Goal: Task Accomplishment & Management: Use online tool/utility

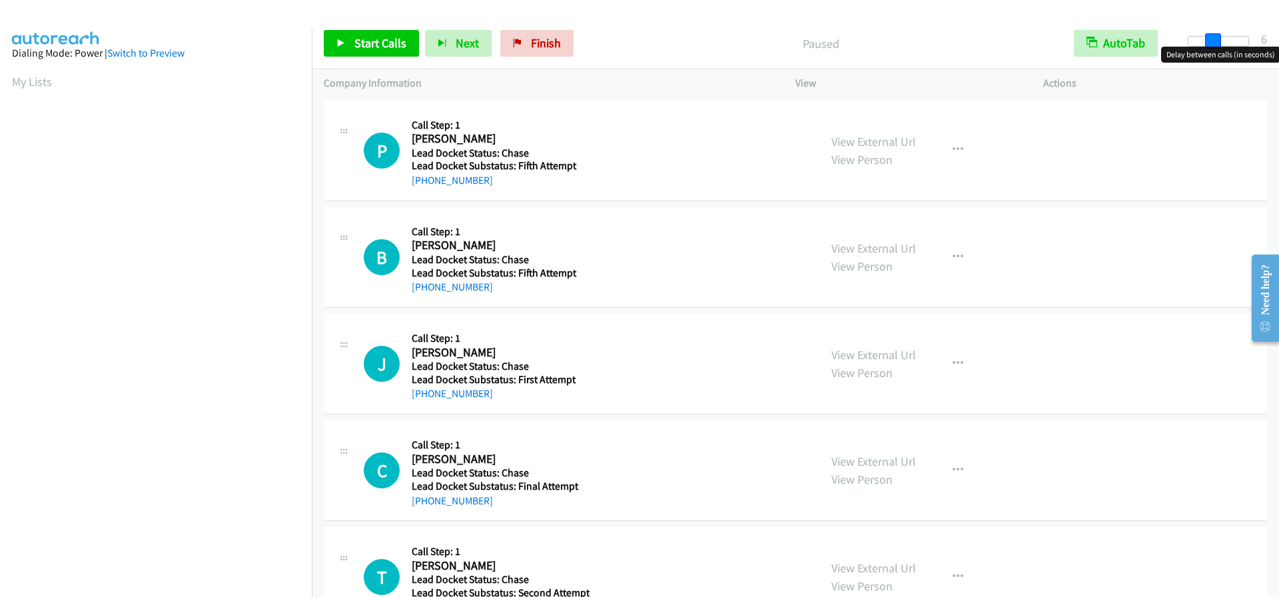
drag, startPoint x: 1193, startPoint y: 33, endPoint x: 1215, endPoint y: 41, distance: 24.0
click at [1215, 41] on span at bounding box center [1213, 41] width 16 height 16
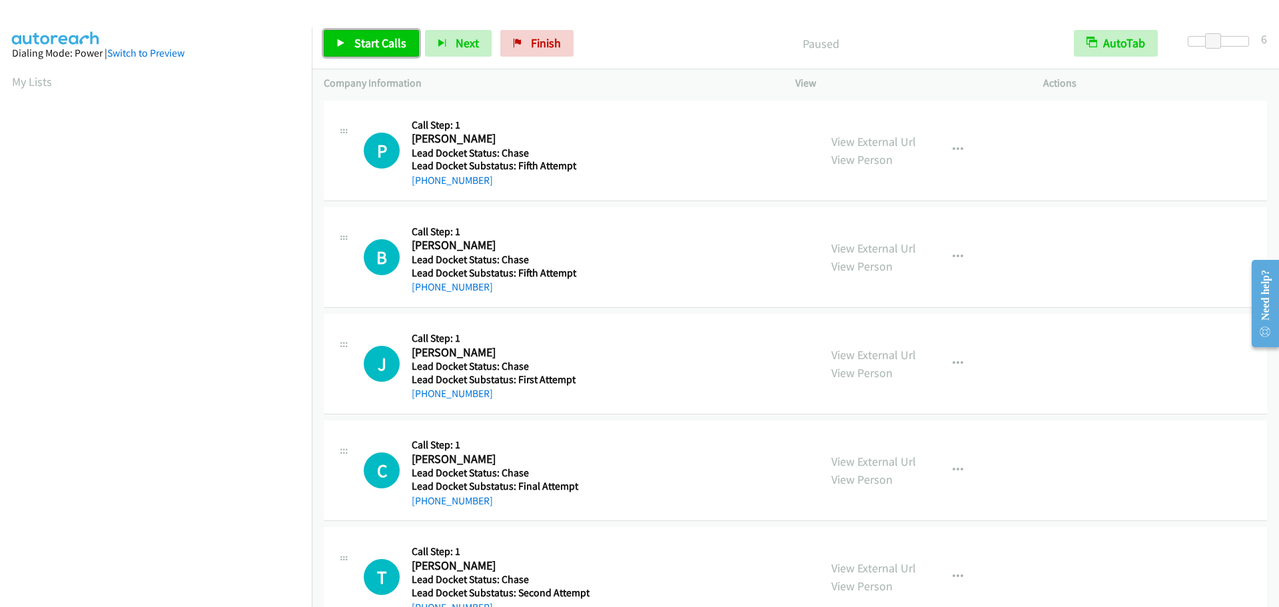
click at [361, 53] on link "Start Calls" at bounding box center [371, 43] width 95 height 27
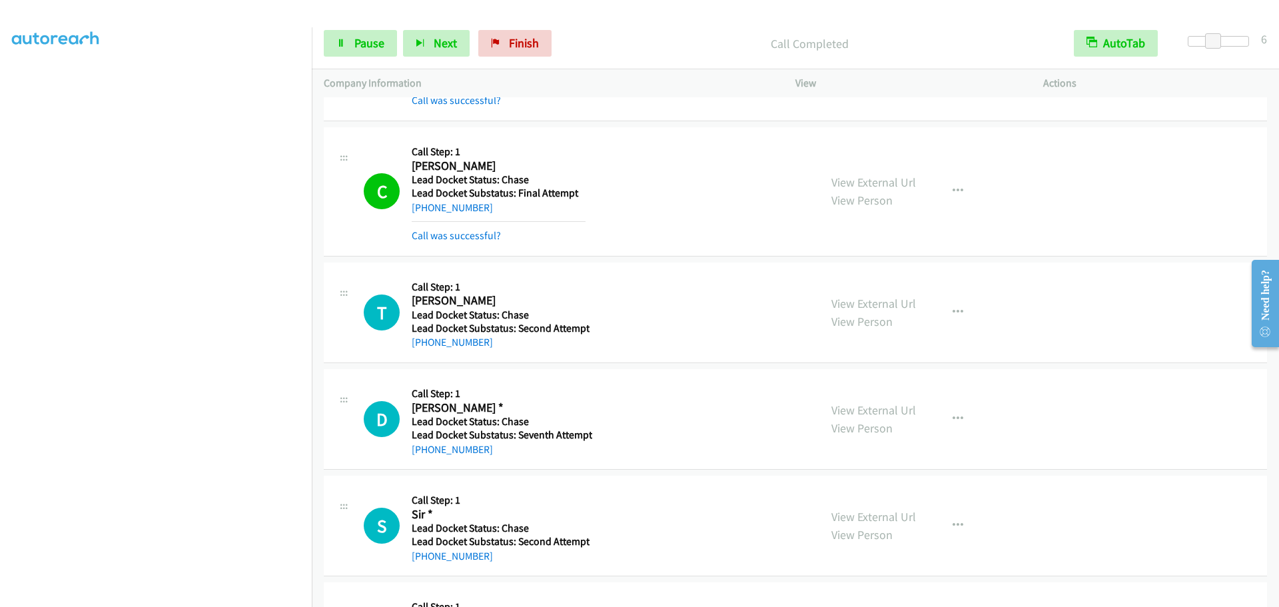
scroll to position [466, 0]
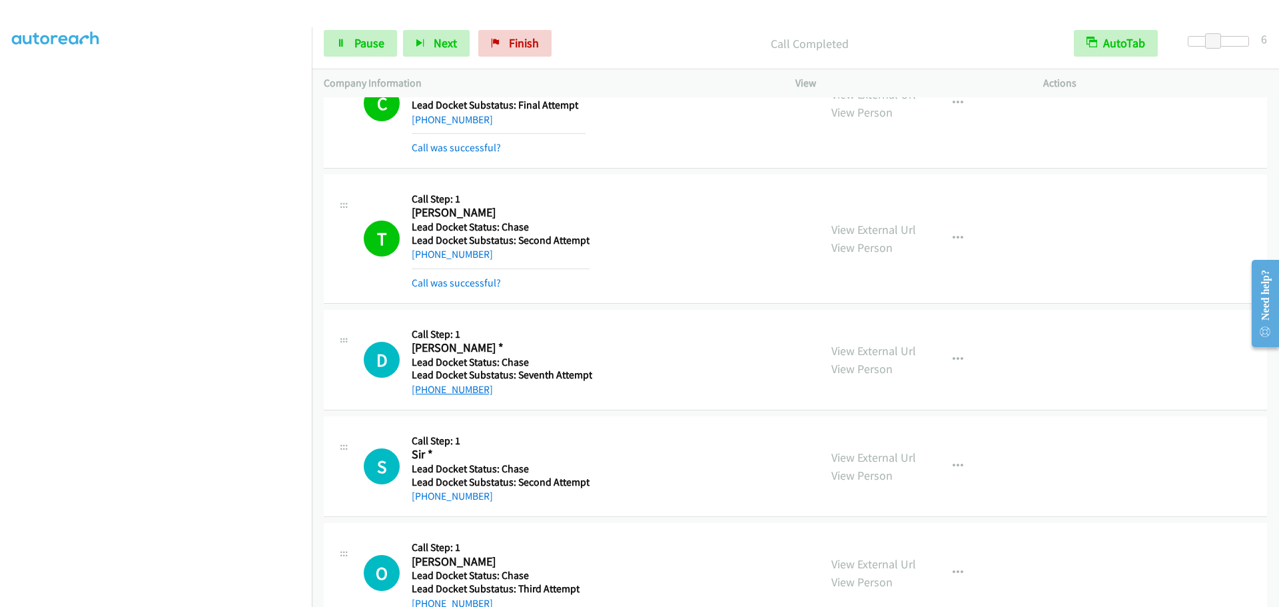
drag, startPoint x: 491, startPoint y: 386, endPoint x: 426, endPoint y: 394, distance: 65.8
click at [426, 394] on div "+1 317-909-4326" at bounding box center [502, 390] width 181 height 16
copy link "317-909-4326"
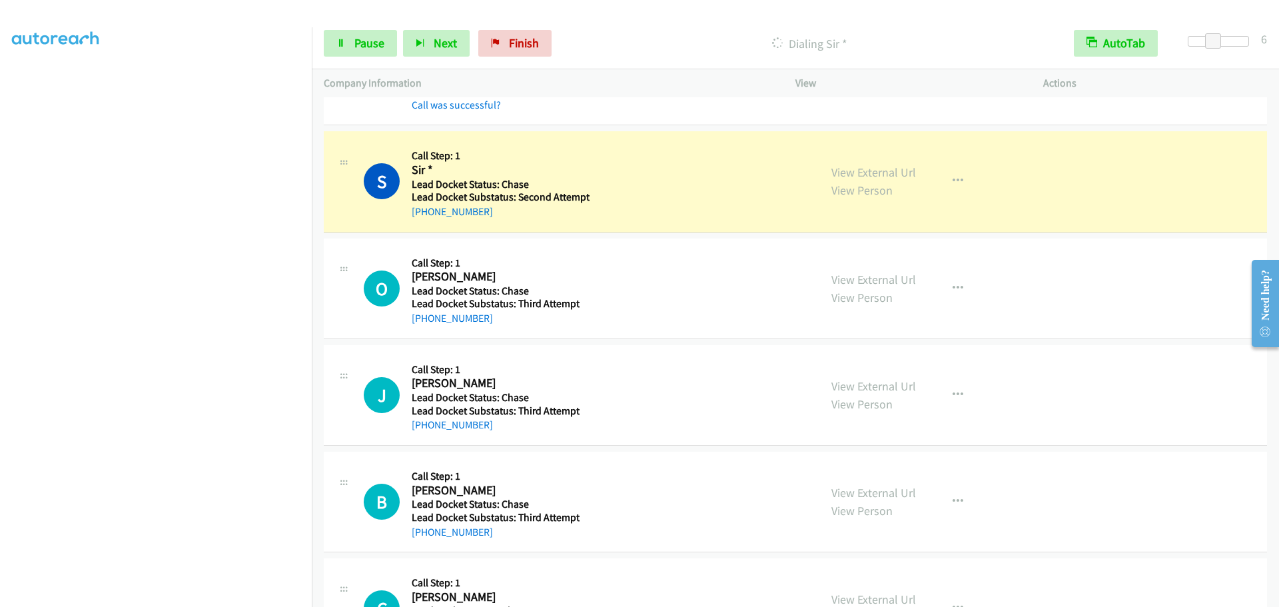
scroll to position [851, 0]
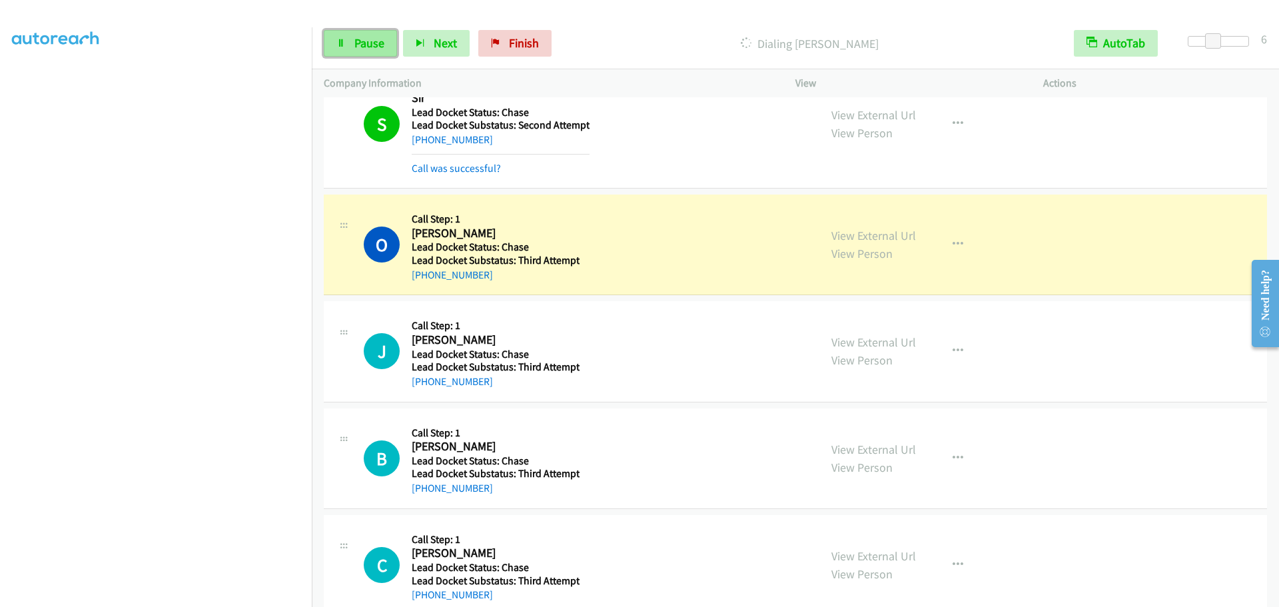
click at [354, 44] on span "Pause" at bounding box center [369, 42] width 30 height 15
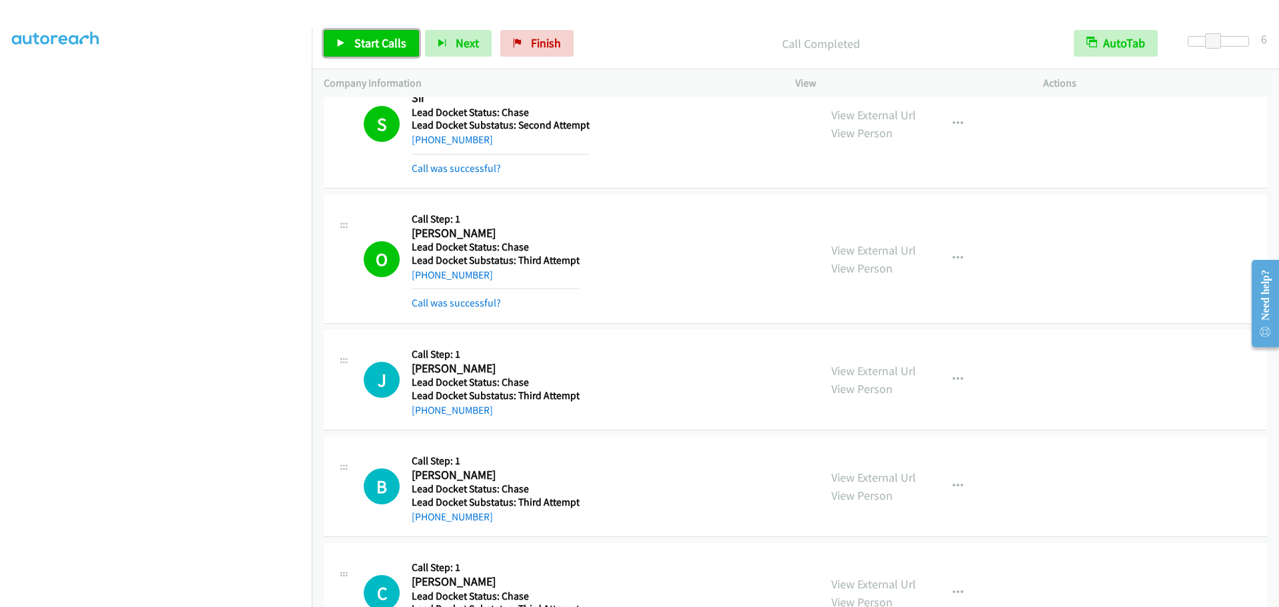
click at [392, 49] on span "Start Calls" at bounding box center [380, 42] width 52 height 15
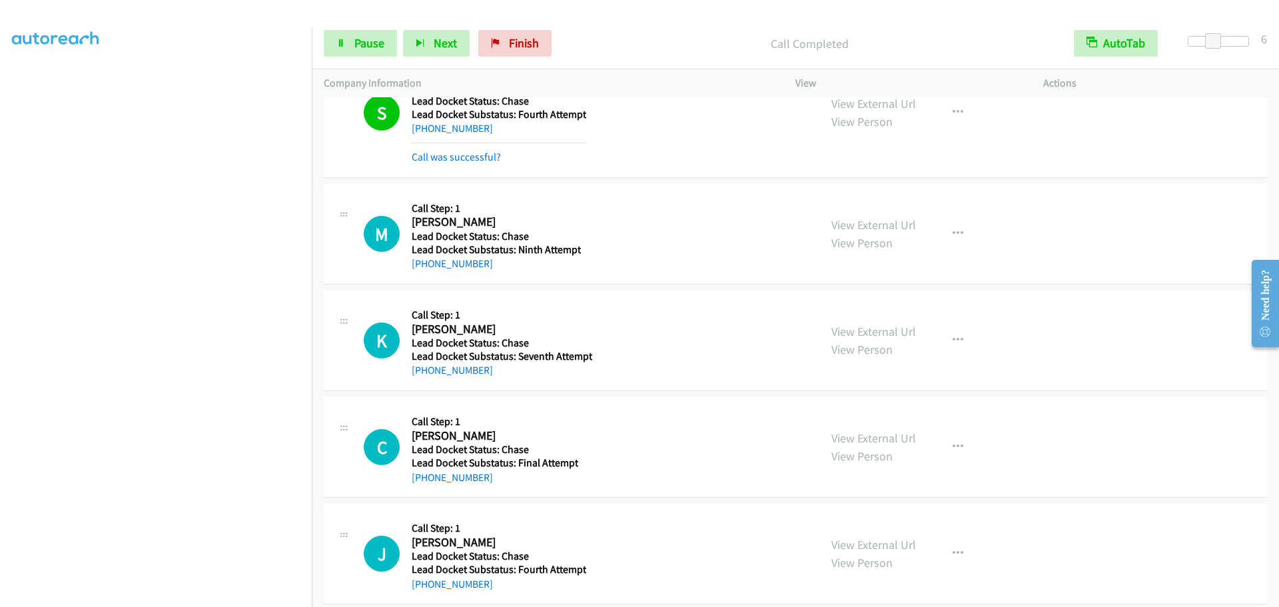
scroll to position [1955, 0]
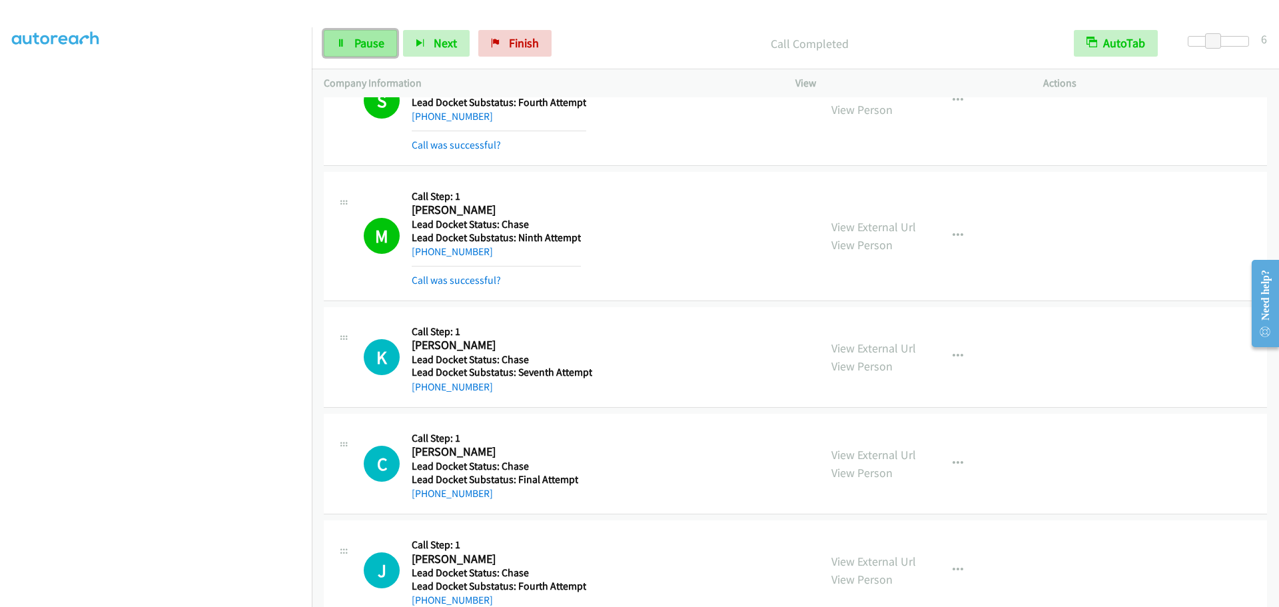
click at [374, 44] on span "Pause" at bounding box center [369, 42] width 30 height 15
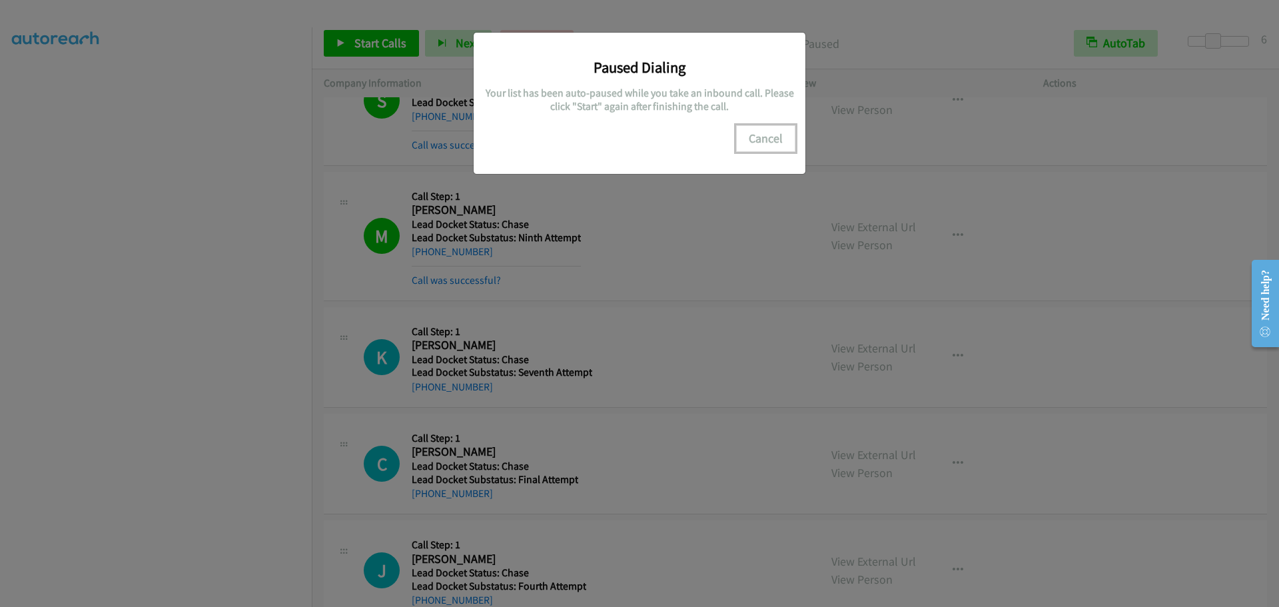
click at [764, 144] on button "Cancel" at bounding box center [765, 138] width 59 height 27
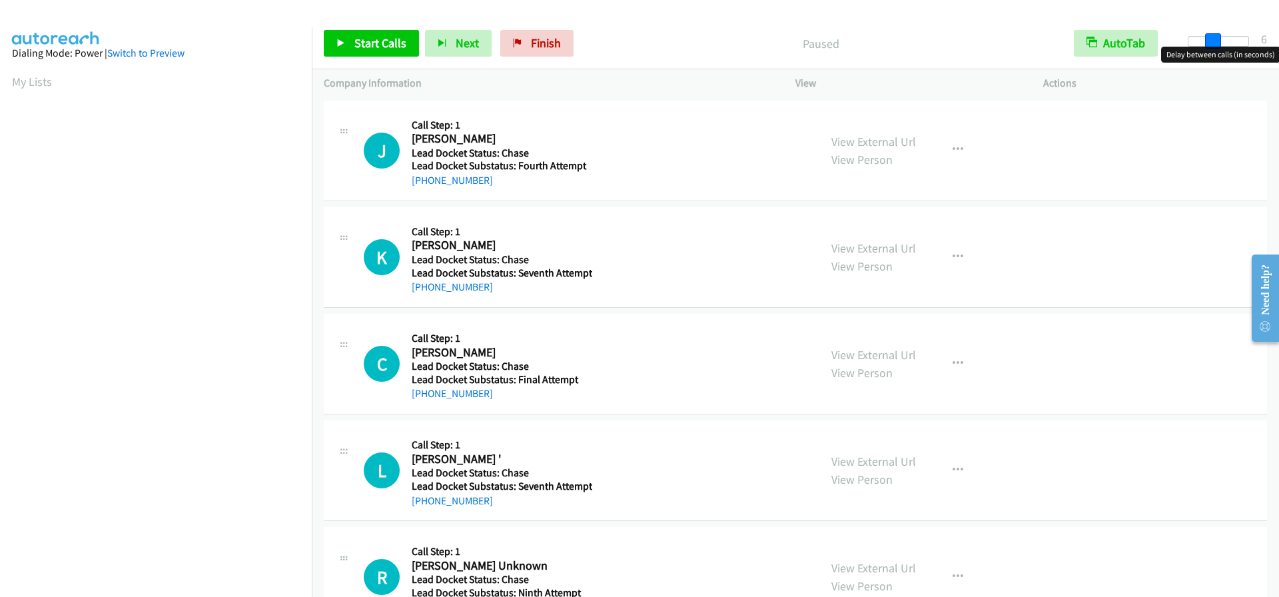
drag, startPoint x: 1192, startPoint y: 35, endPoint x: 1215, endPoint y: 45, distance: 24.5
click at [1215, 45] on span at bounding box center [1213, 41] width 16 height 16
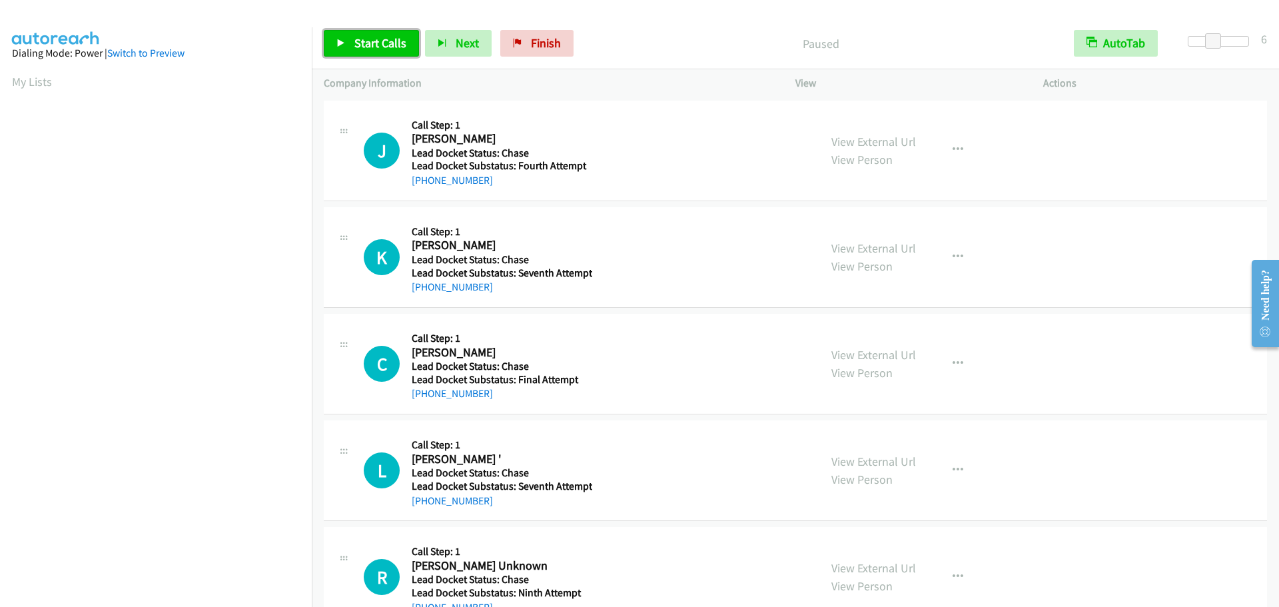
click at [366, 44] on span "Start Calls" at bounding box center [380, 42] width 52 height 15
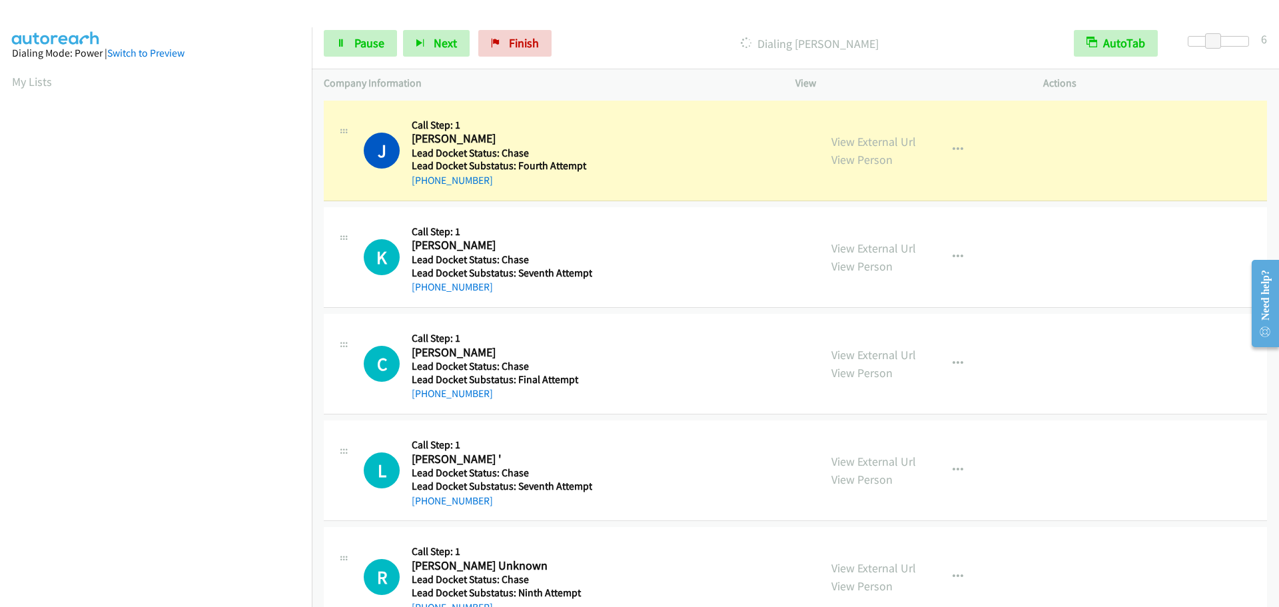
scroll to position [141, 0]
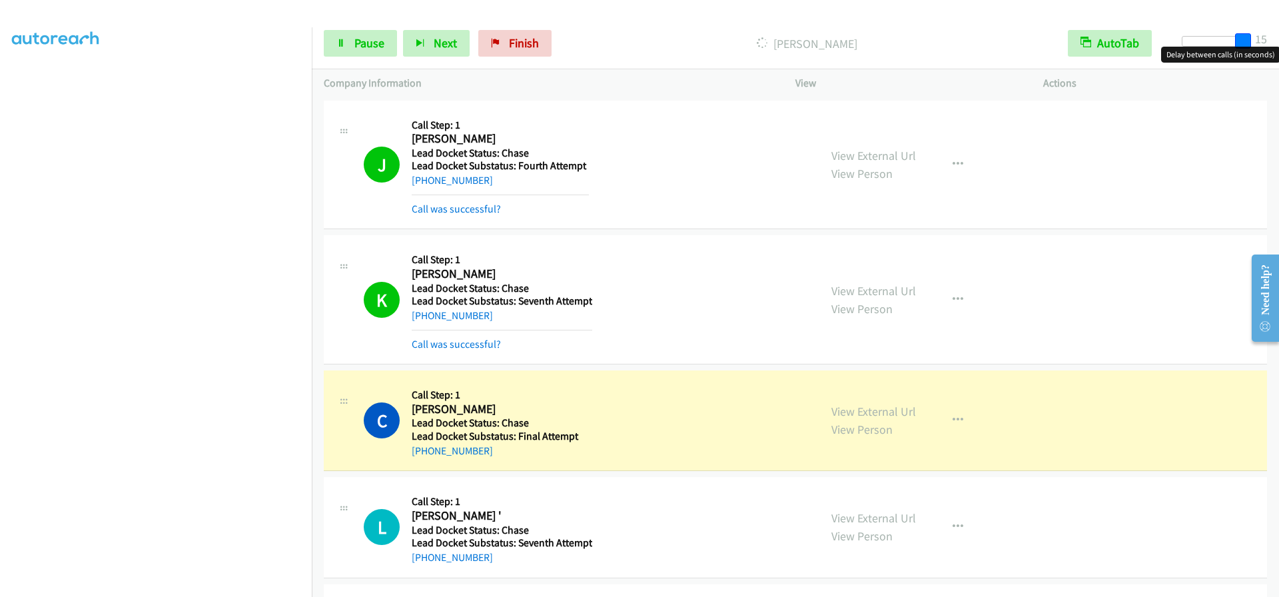
drag, startPoint x: 1215, startPoint y: 41, endPoint x: 1265, endPoint y: 43, distance: 49.3
click at [1265, 43] on div "Start Calls Pause Next Finish Dialing Charles Thiele AutoTab AutoTab 15" at bounding box center [795, 43] width 967 height 51
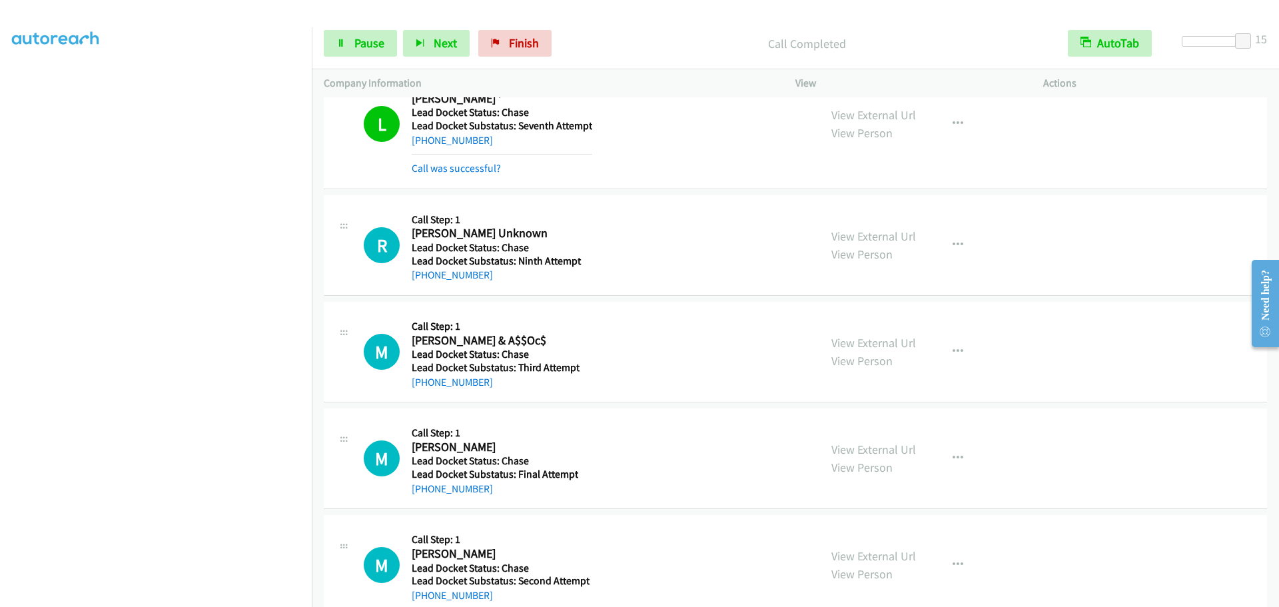
scroll to position [466, 0]
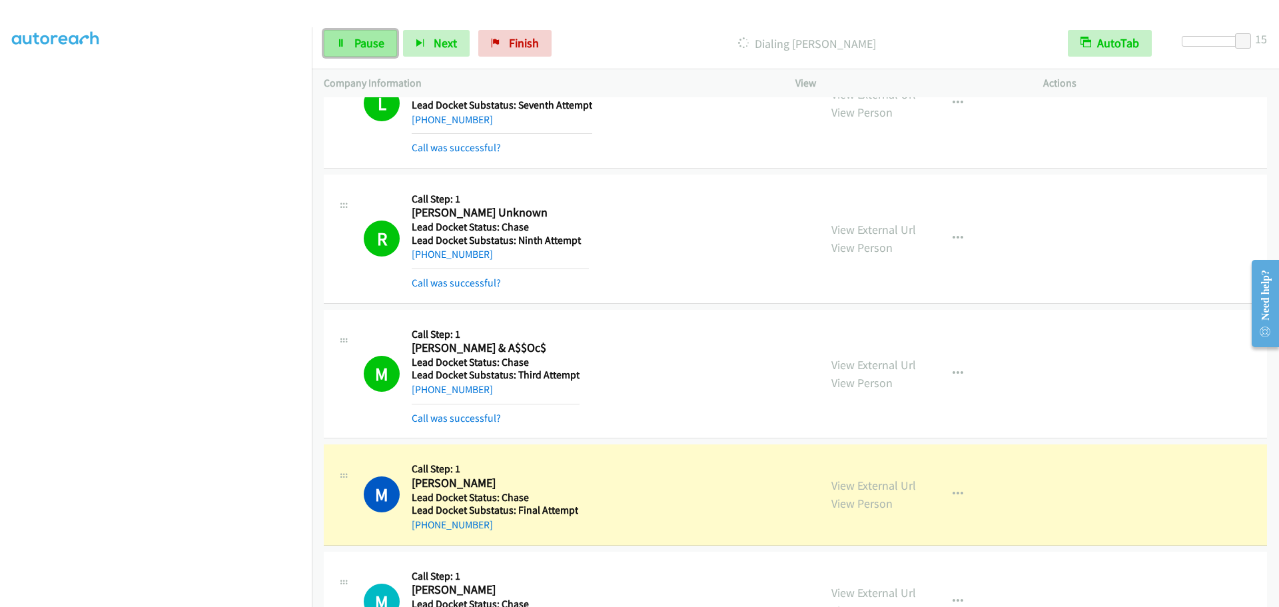
click at [348, 38] on link "Pause" at bounding box center [360, 43] width 73 height 27
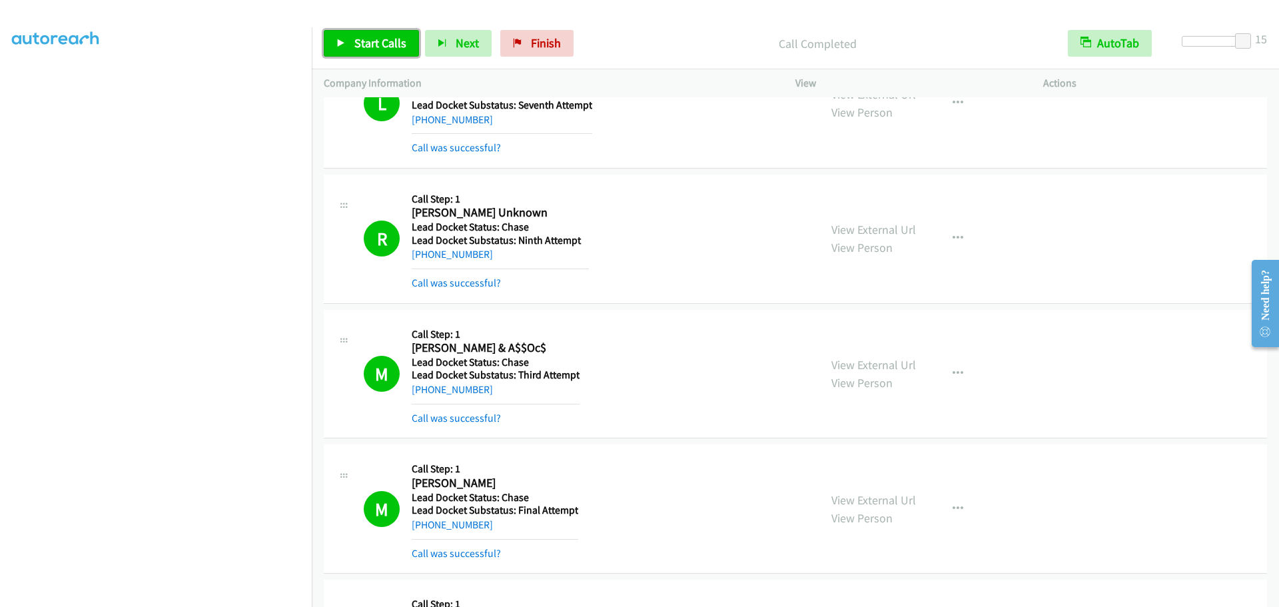
click at [358, 49] on span "Start Calls" at bounding box center [380, 42] width 52 height 15
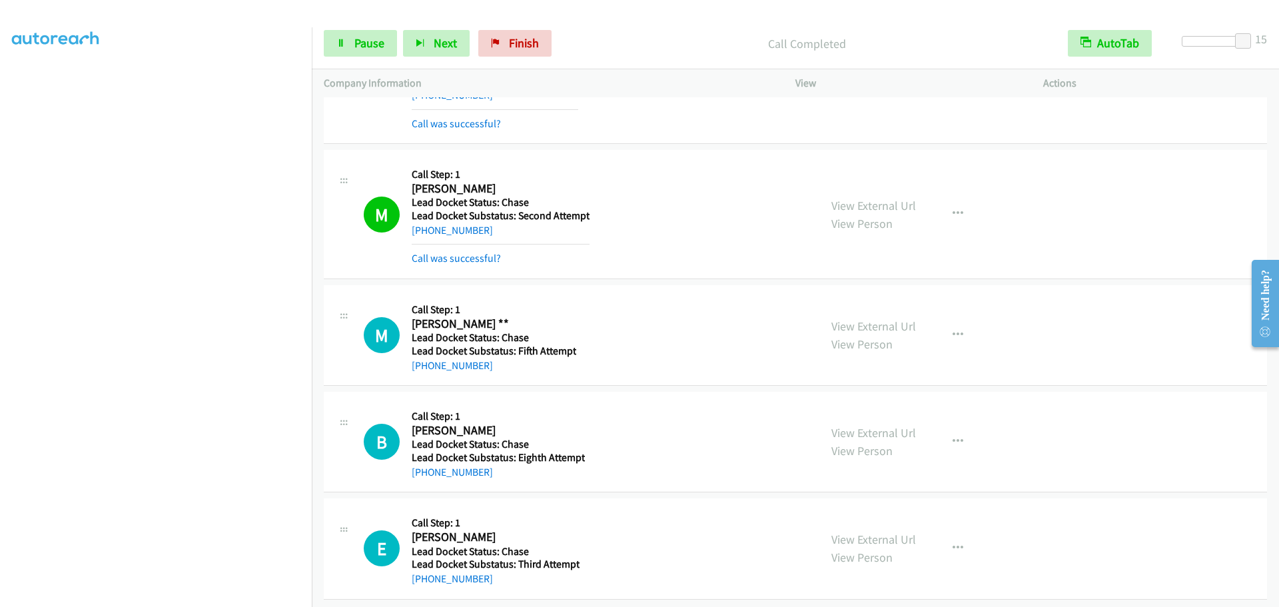
scroll to position [908, 0]
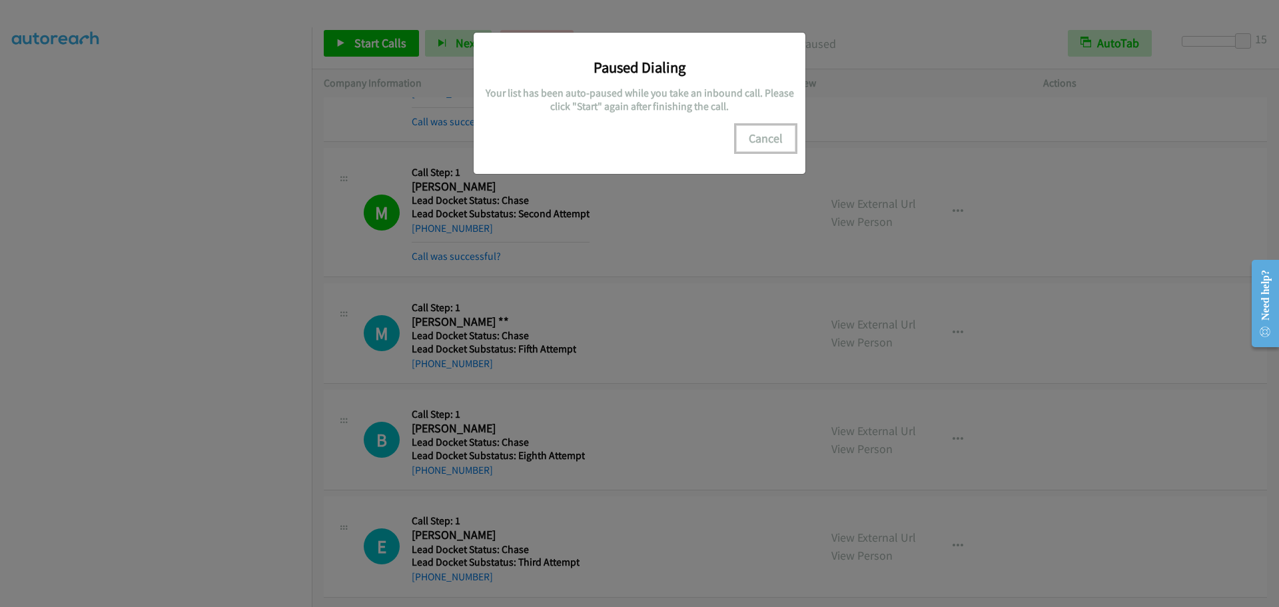
click at [762, 140] on button "Cancel" at bounding box center [765, 138] width 59 height 27
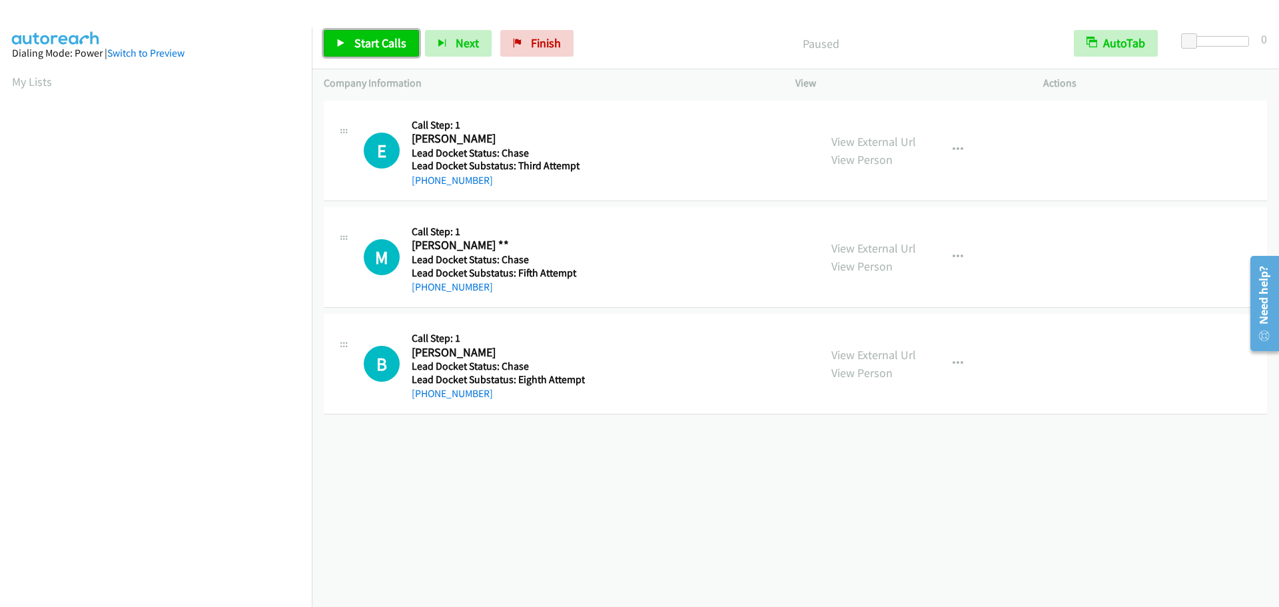
click at [382, 53] on link "Start Calls" at bounding box center [371, 43] width 95 height 27
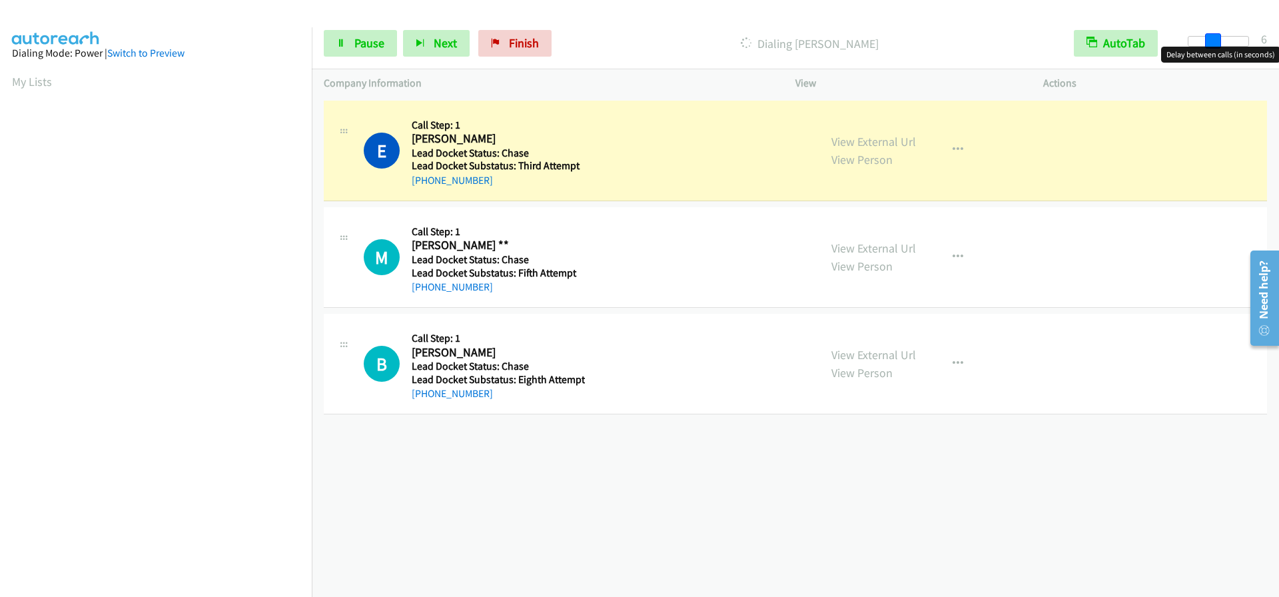
drag, startPoint x: 1194, startPoint y: 37, endPoint x: 1219, endPoint y: 47, distance: 26.4
click at [1219, 47] on body "Start Calls Pause Next Finish Dialing Elijah Walmsley AutoTab AutoTab 6 Company…" at bounding box center [639, 31] width 1279 height 63
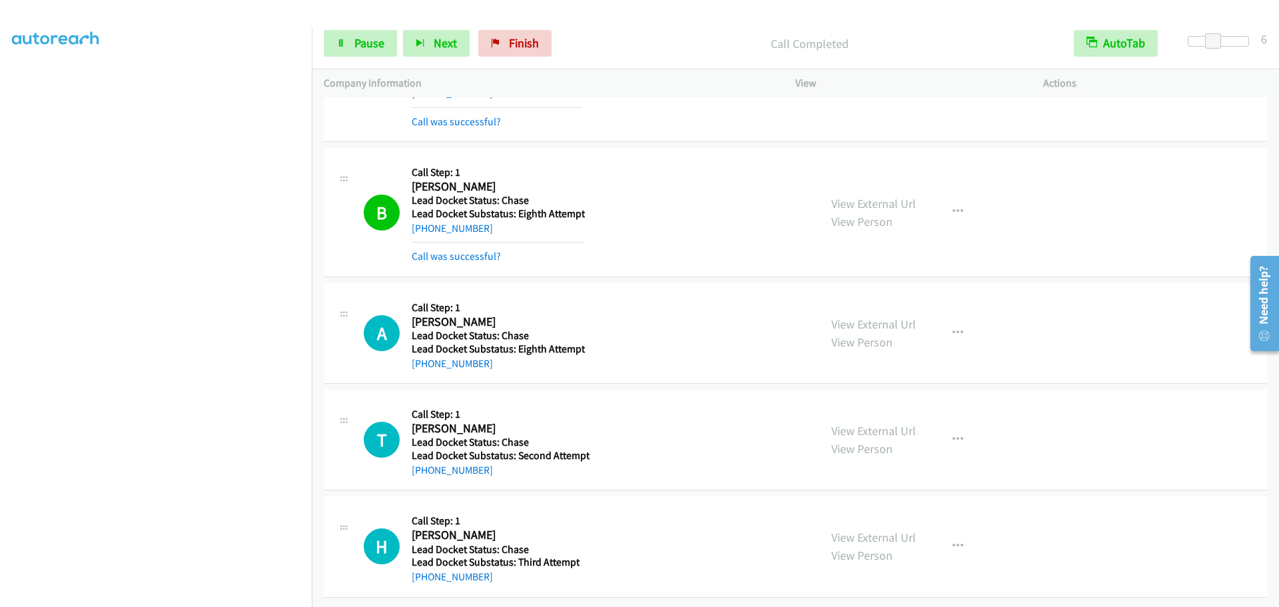
scroll to position [233, 0]
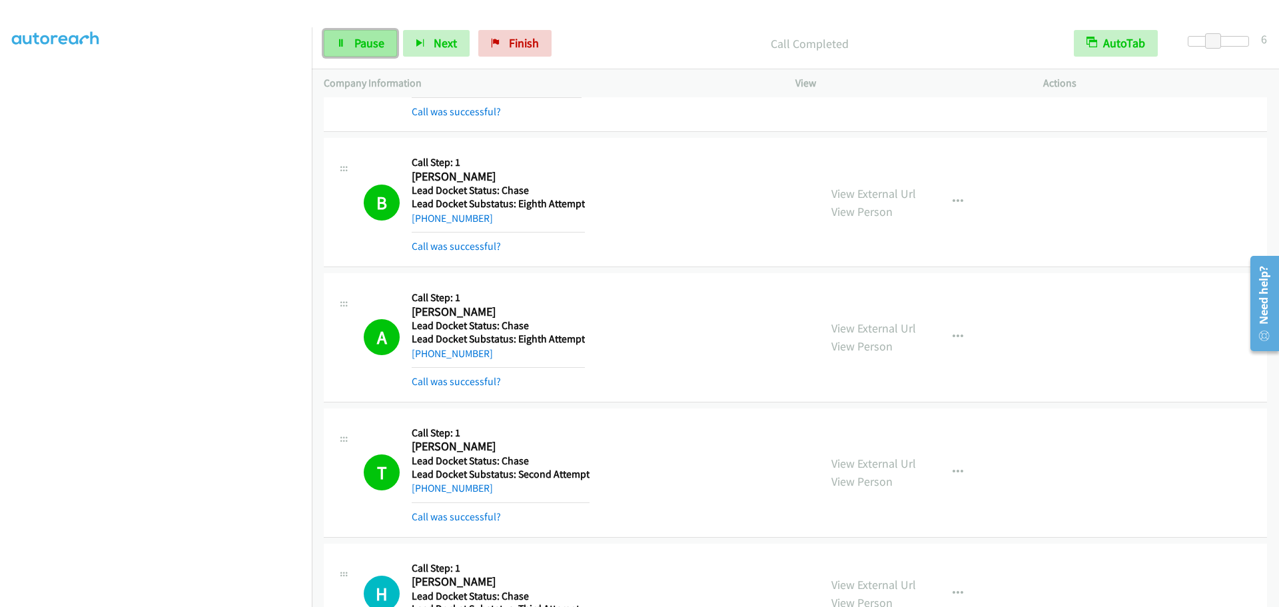
click at [382, 43] on span "Pause" at bounding box center [369, 42] width 30 height 15
click at [350, 41] on link "Start Calls" at bounding box center [371, 43] width 95 height 27
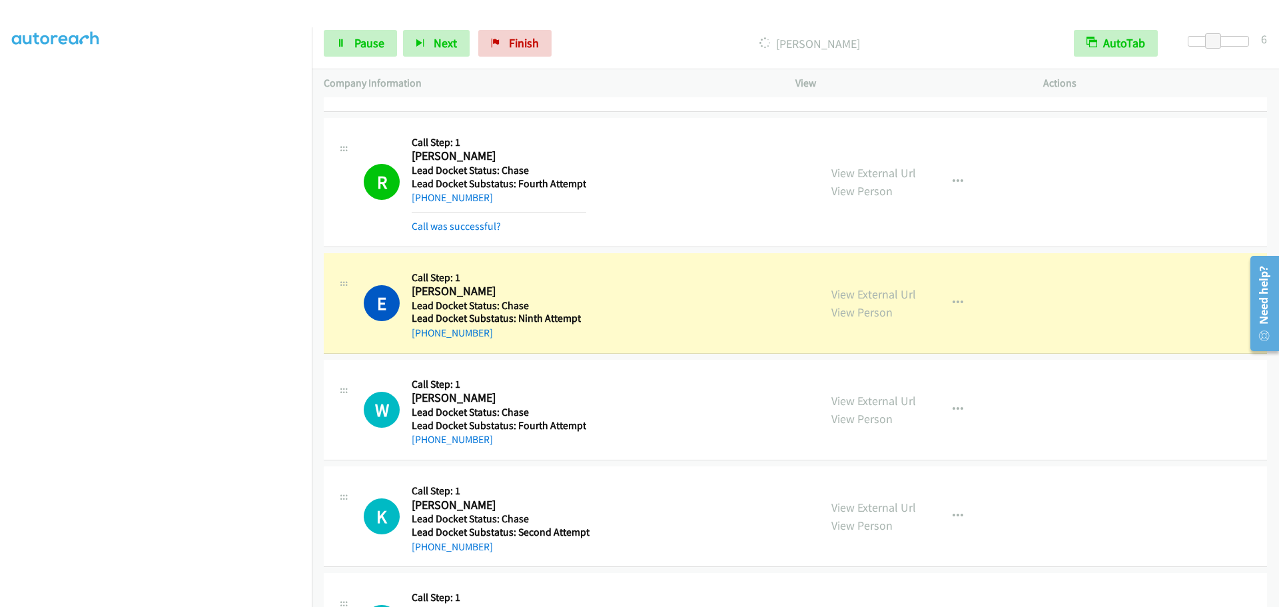
scroll to position [766, 0]
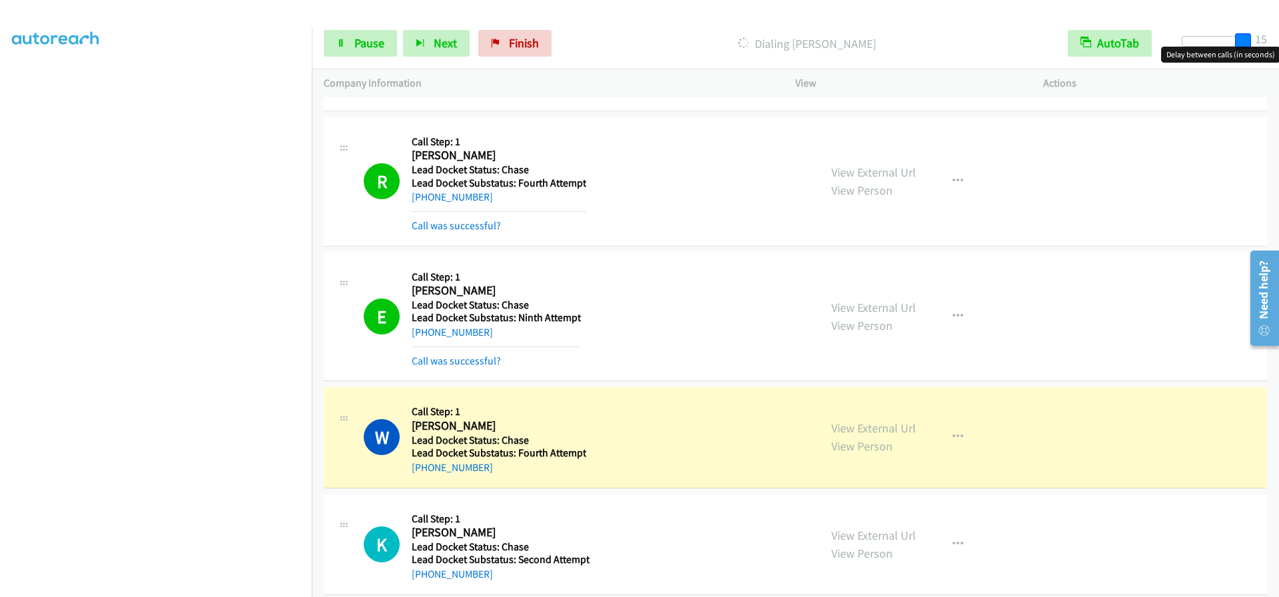
drag, startPoint x: 1217, startPoint y: 35, endPoint x: 1278, endPoint y: 46, distance: 62.9
click at [1278, 46] on div "Start Calls Pause Next Finish Dialing William G Chenoweth Ii AutoTab AutoTab 15" at bounding box center [795, 43] width 967 height 51
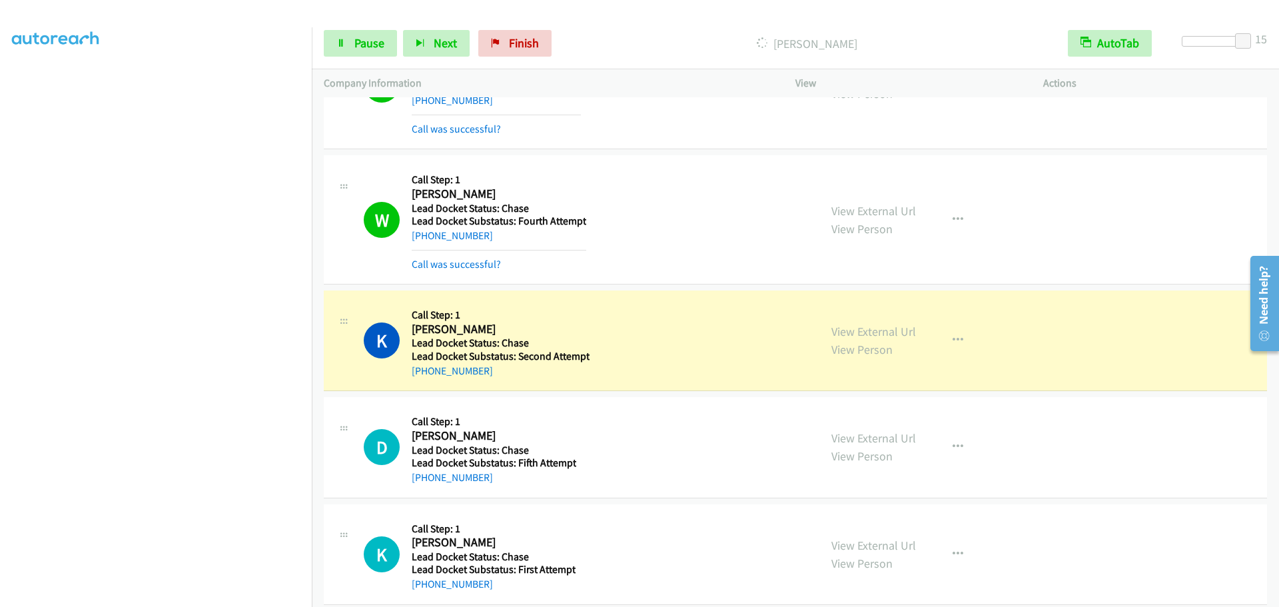
scroll to position [1015, 0]
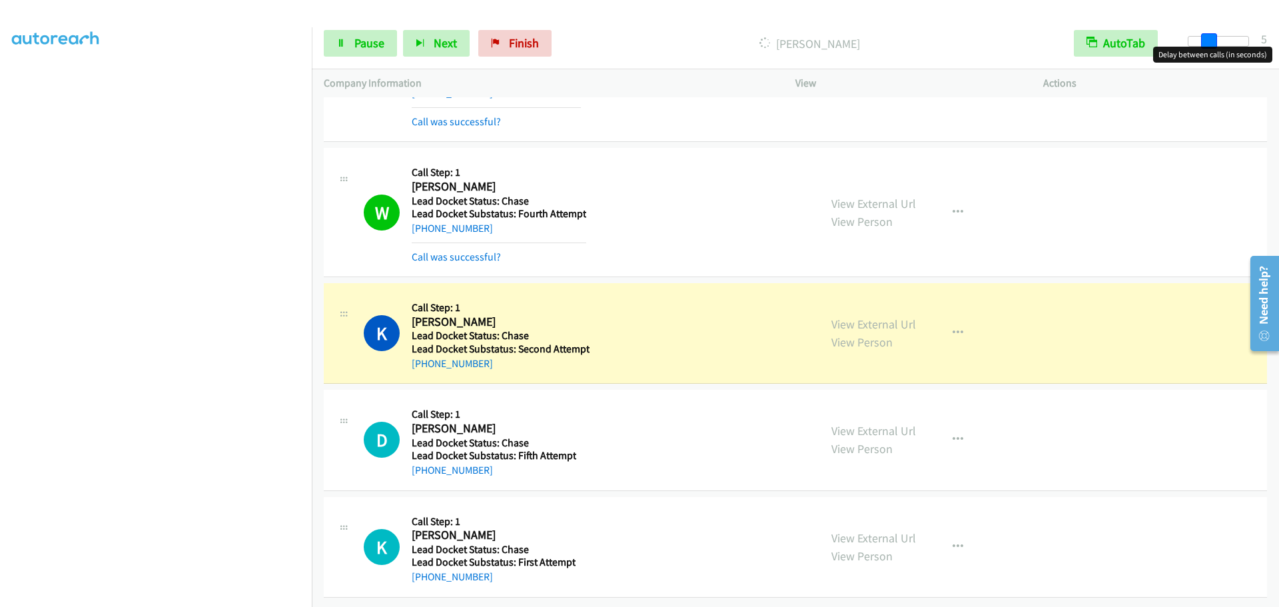
drag, startPoint x: 1240, startPoint y: 45, endPoint x: 1201, endPoint y: 58, distance: 40.9
click at [1201, 58] on body "Start Calls Pause Next Finish Dialing Kristopher Kidd AutoTab AutoTab 5 Company…" at bounding box center [639, 31] width 1279 height 63
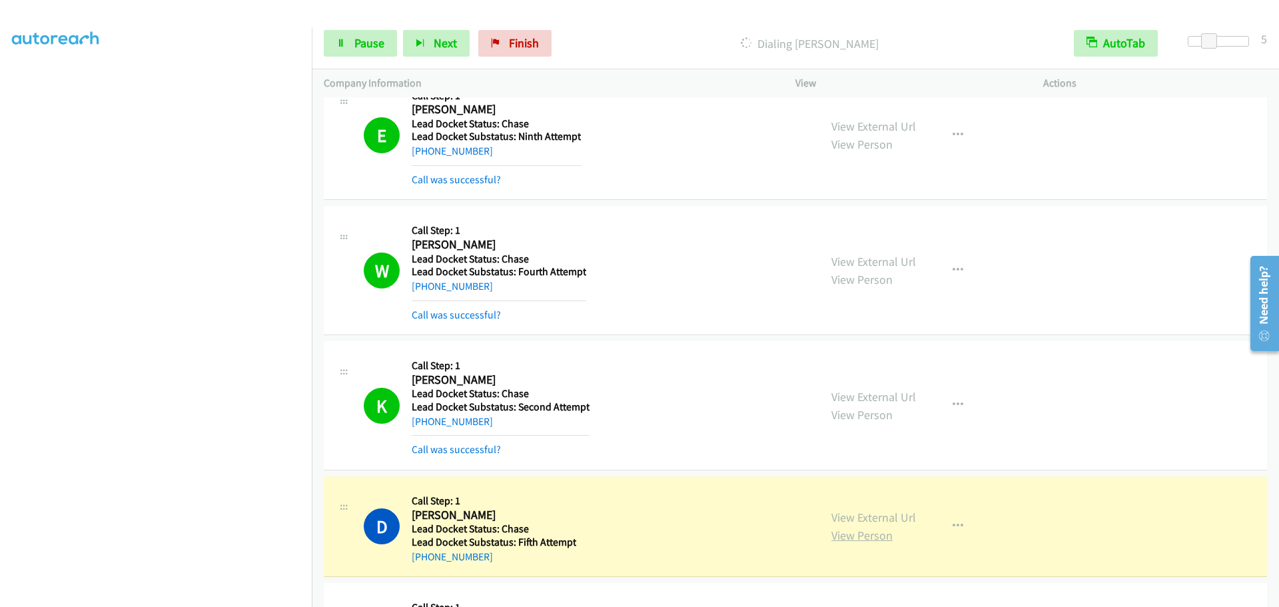
scroll to position [1043, 0]
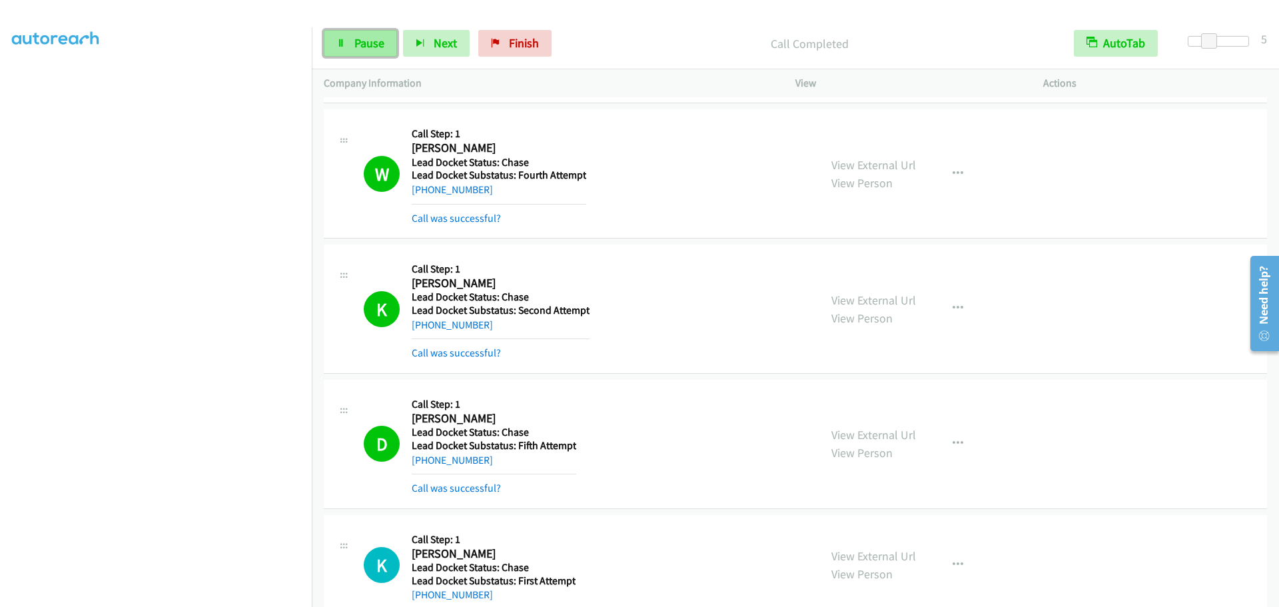
click at [366, 43] on span "Pause" at bounding box center [369, 42] width 30 height 15
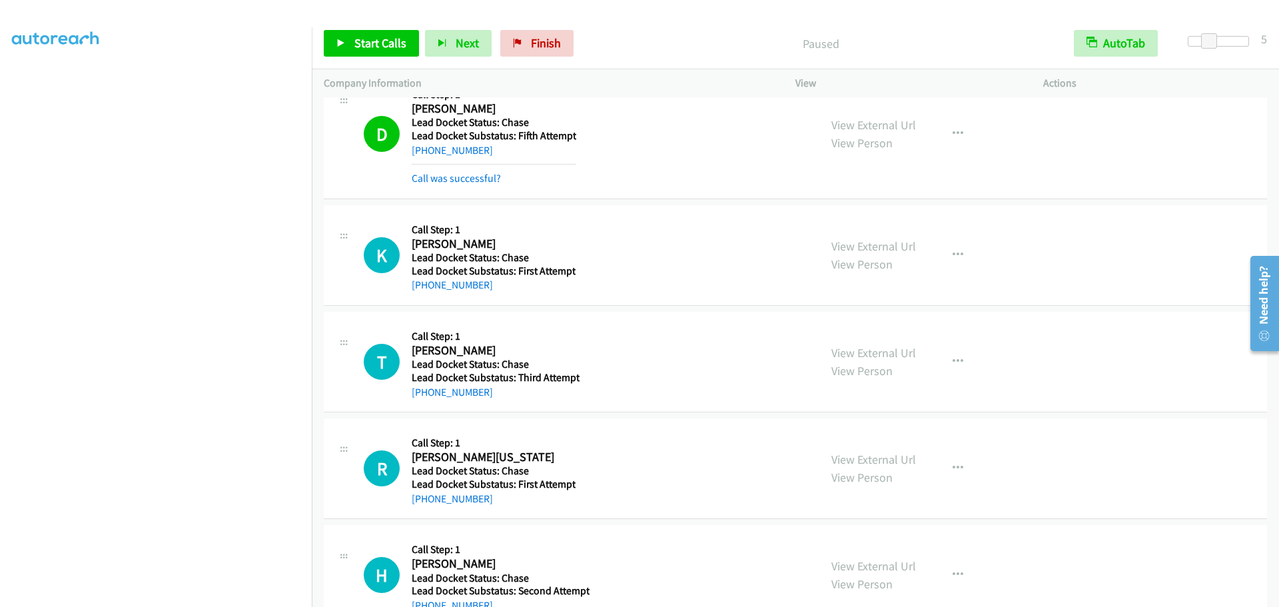
scroll to position [1392, 0]
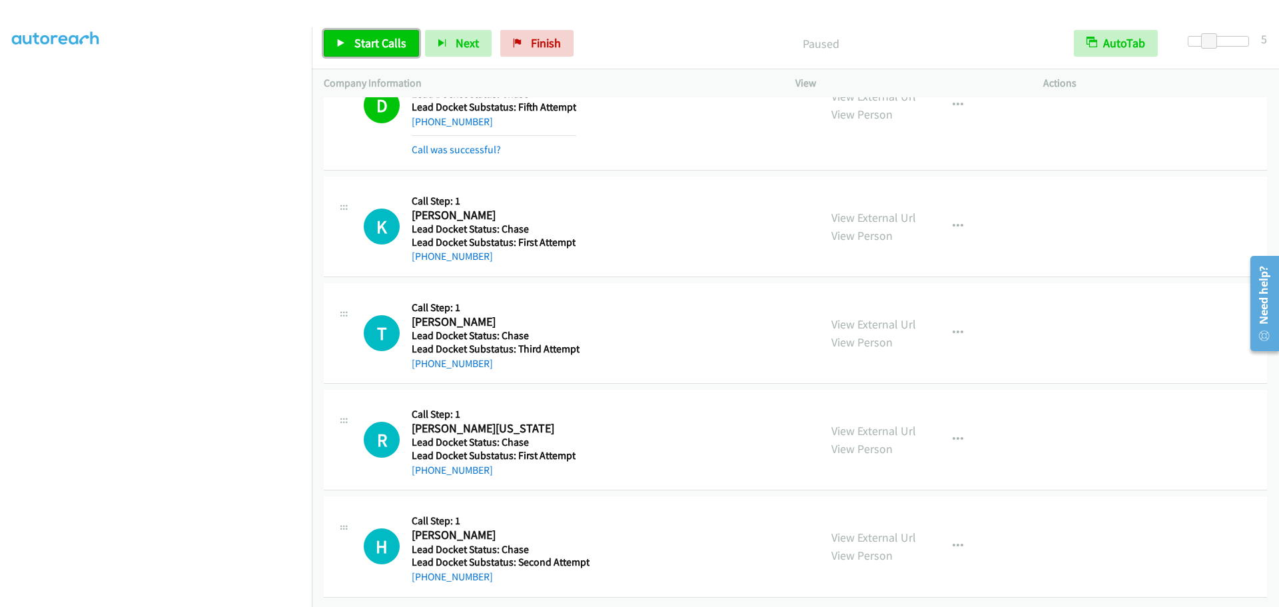
click at [358, 44] on span "Start Calls" at bounding box center [380, 42] width 52 height 15
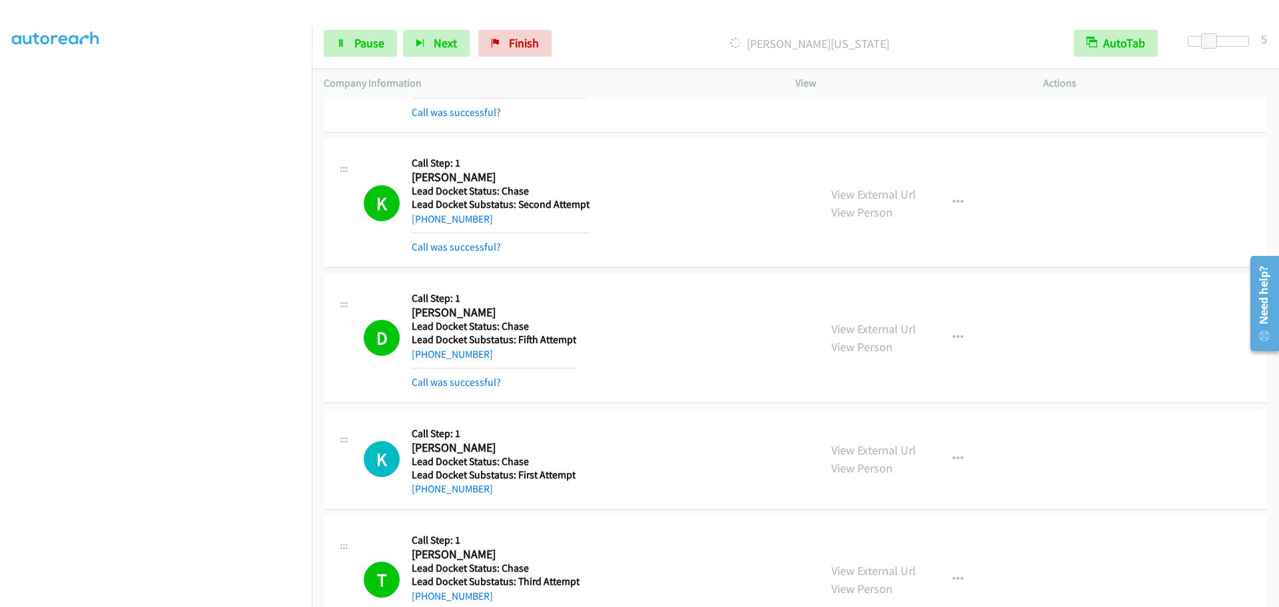
scroll to position [1087, 0]
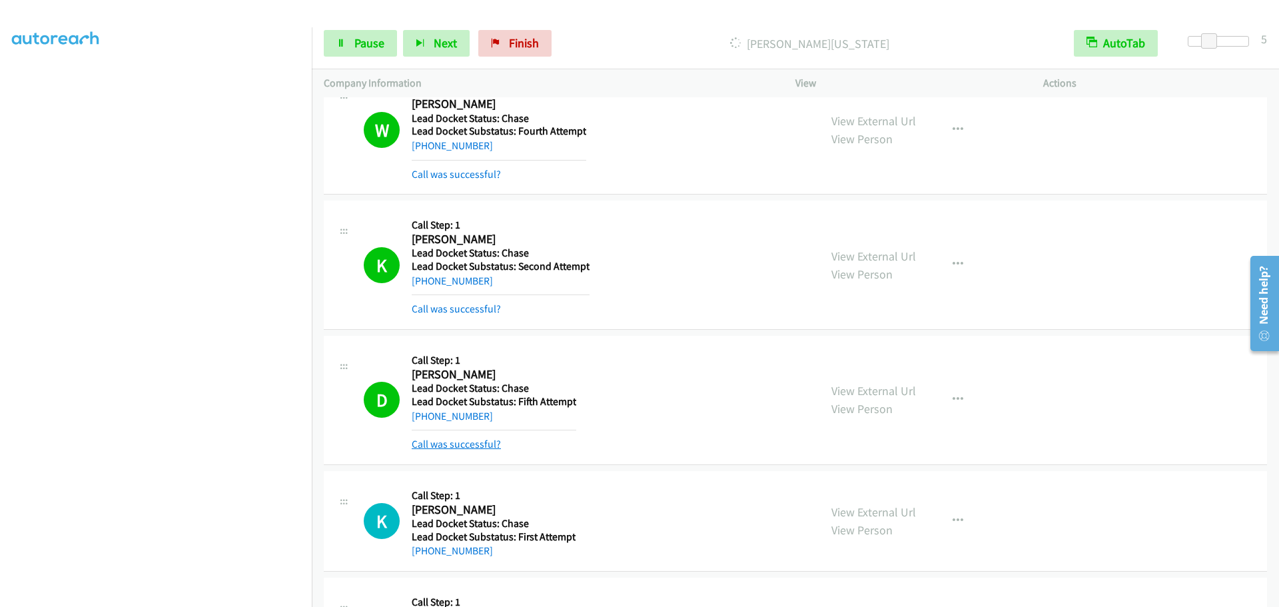
click at [472, 443] on link "Call was successful?" at bounding box center [456, 444] width 89 height 13
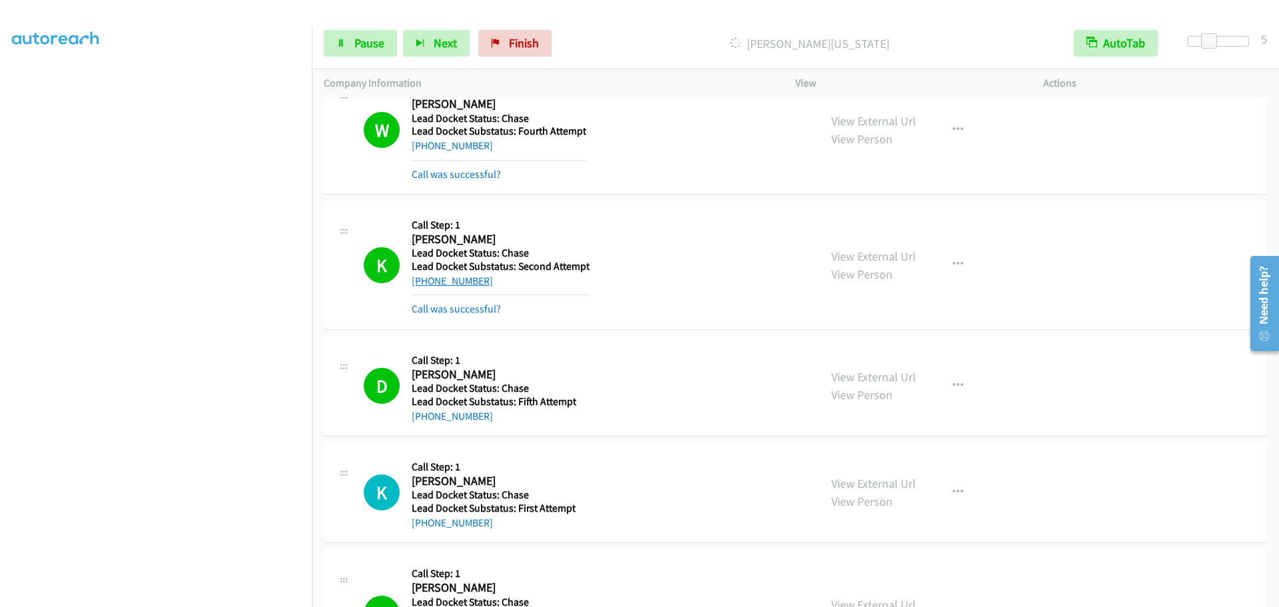
click at [446, 280] on link "+1 601-934-4492" at bounding box center [452, 280] width 81 height 13
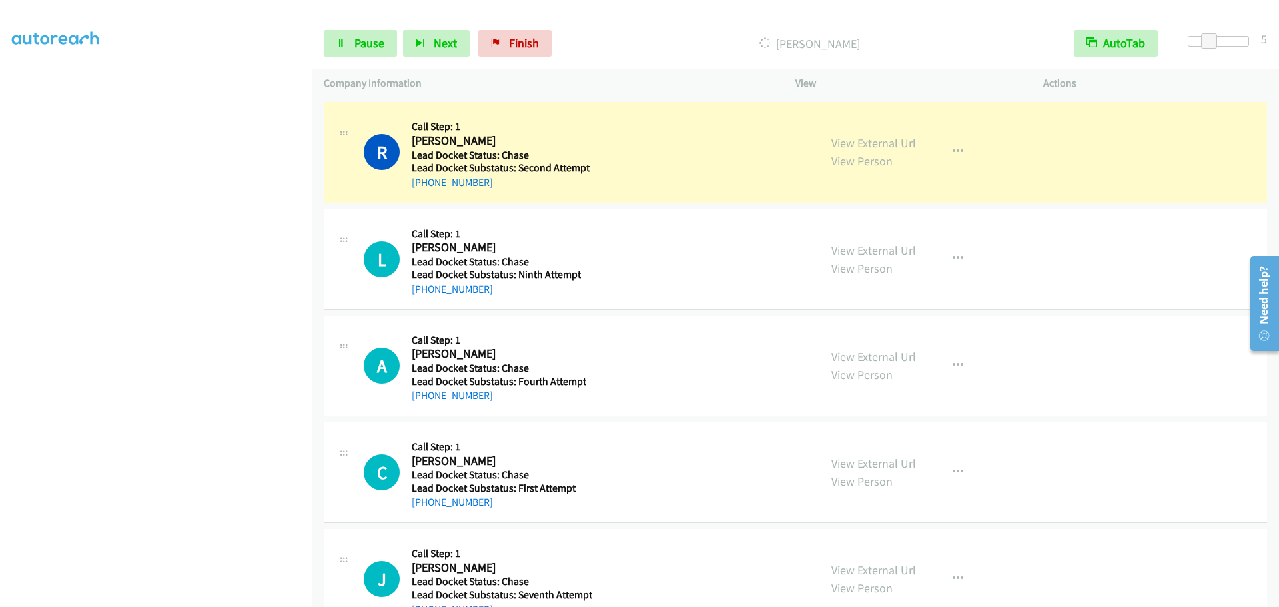
scroll to position [2755, 0]
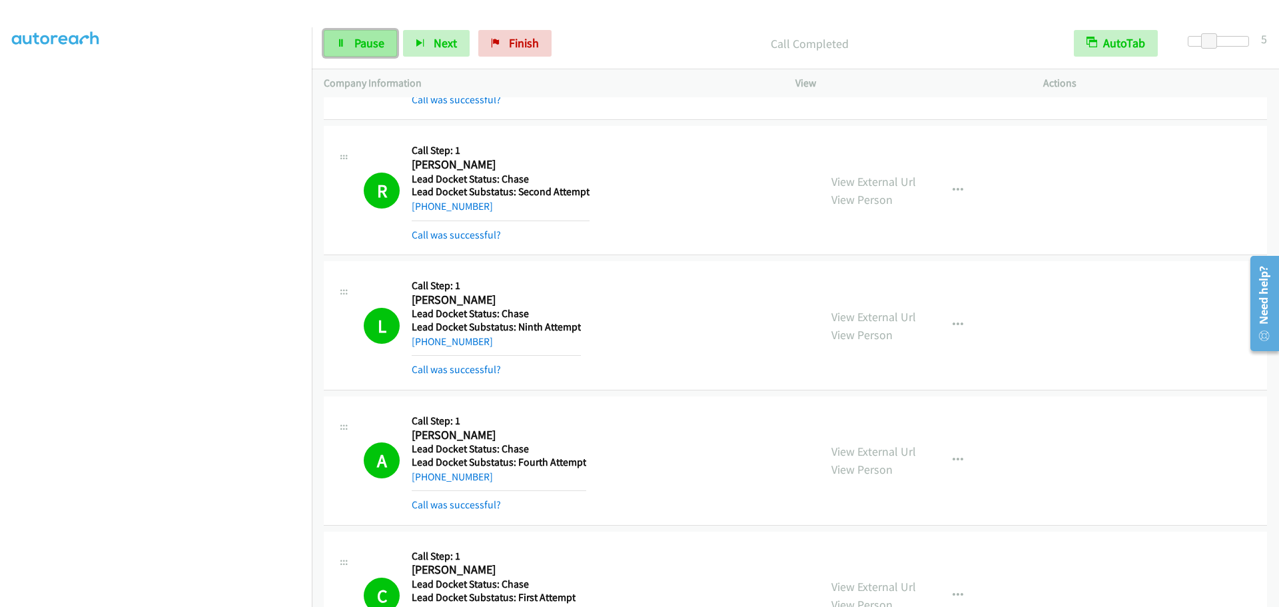
click at [348, 37] on link "Pause" at bounding box center [360, 43] width 73 height 27
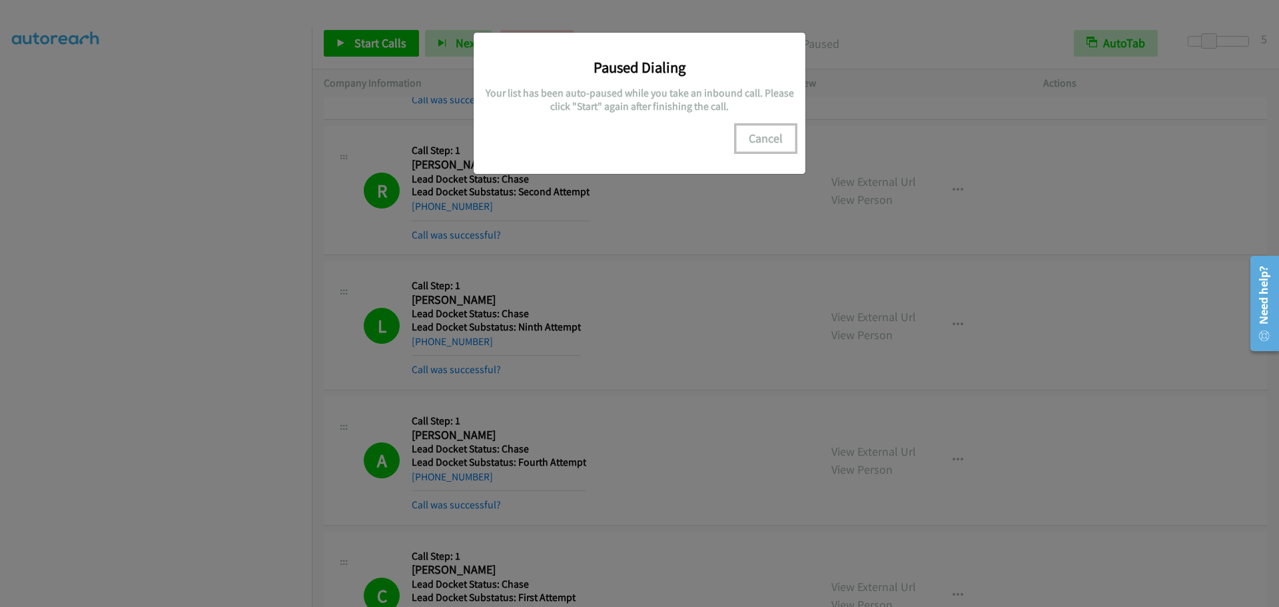
click at [762, 138] on button "Cancel" at bounding box center [765, 138] width 59 height 27
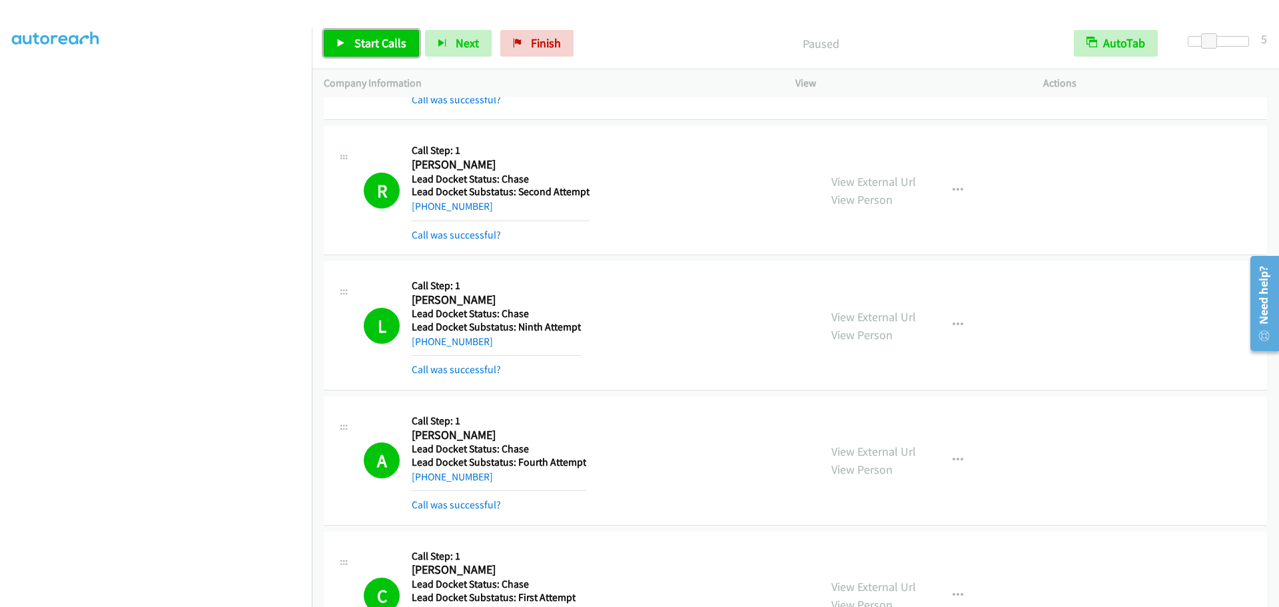
drag, startPoint x: 346, startPoint y: 38, endPoint x: 349, endPoint y: 46, distance: 8.4
click at [346, 38] on link "Start Calls" at bounding box center [371, 43] width 95 height 27
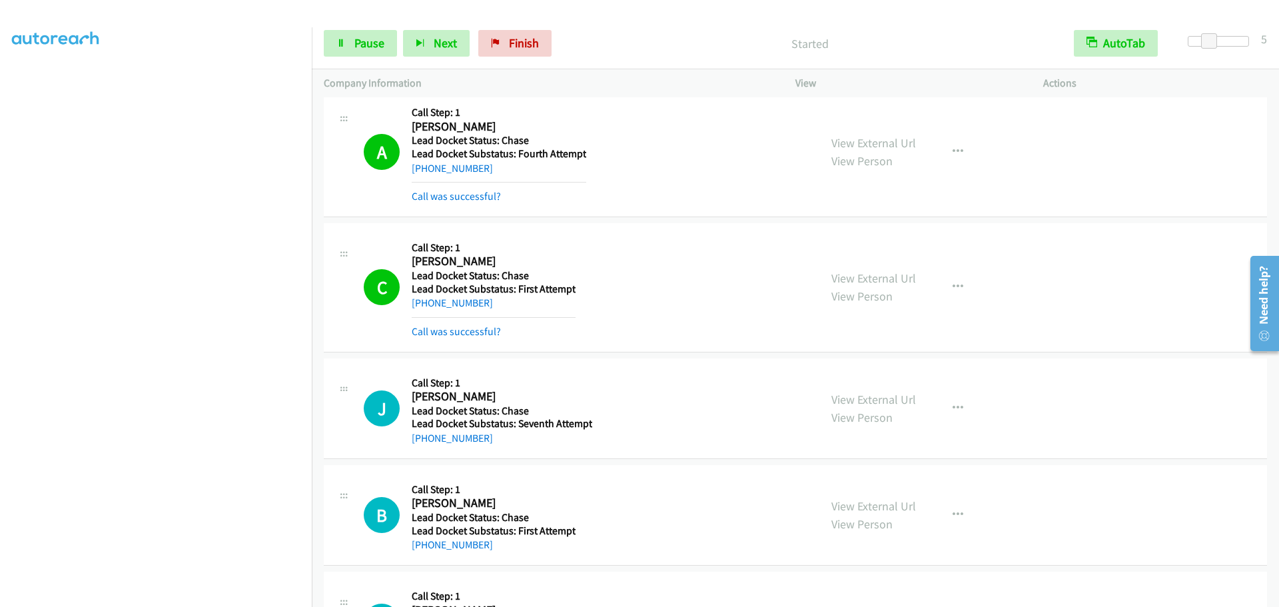
scroll to position [3255, 0]
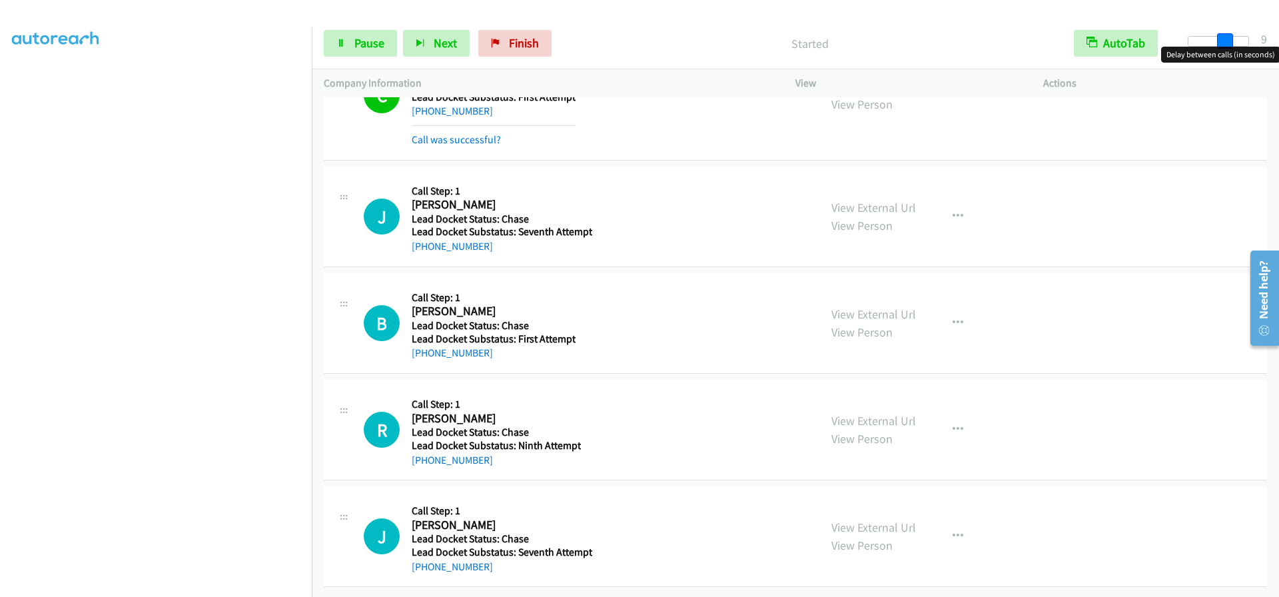
drag, startPoint x: 1208, startPoint y: 39, endPoint x: 1226, endPoint y: 47, distance: 19.4
click at [1226, 47] on body "Start Calls Pause Next Finish Started AutoTab AutoTab 9 Company Information Inf…" at bounding box center [639, 31] width 1279 height 63
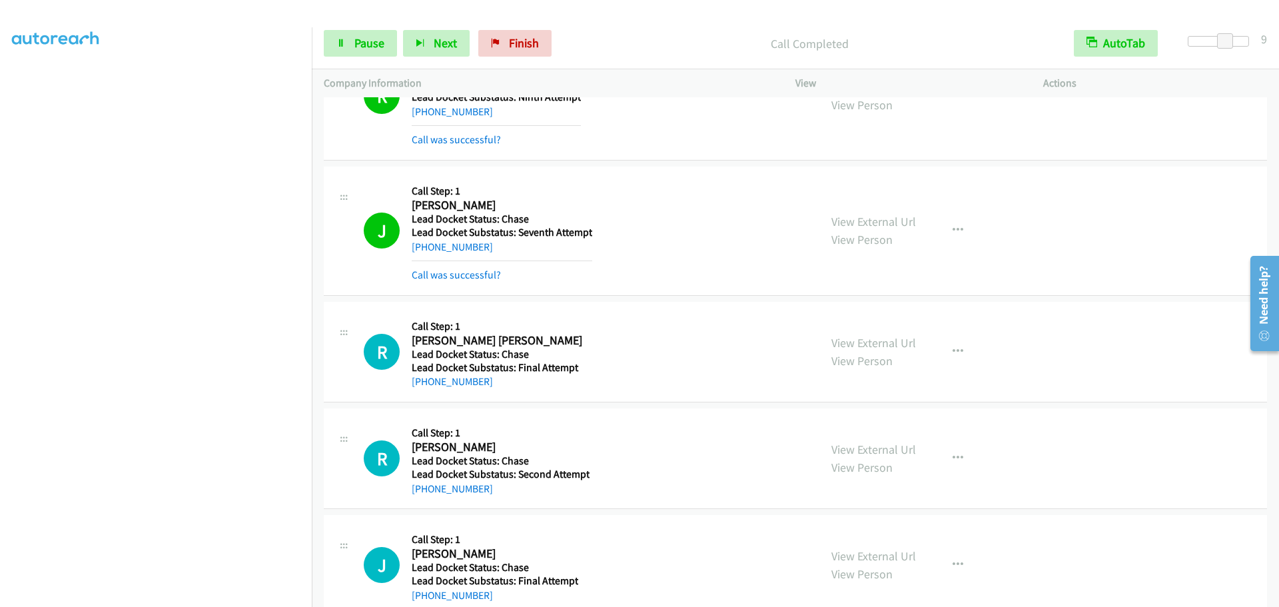
scroll to position [3688, 0]
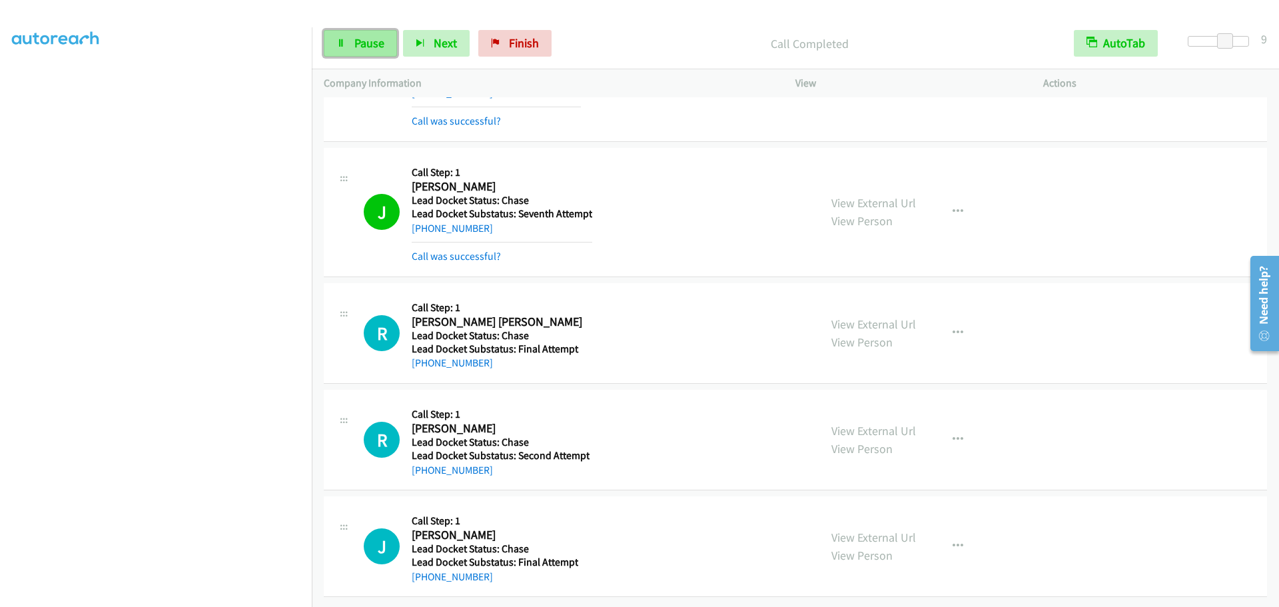
click at [352, 33] on link "Pause" at bounding box center [360, 43] width 73 height 27
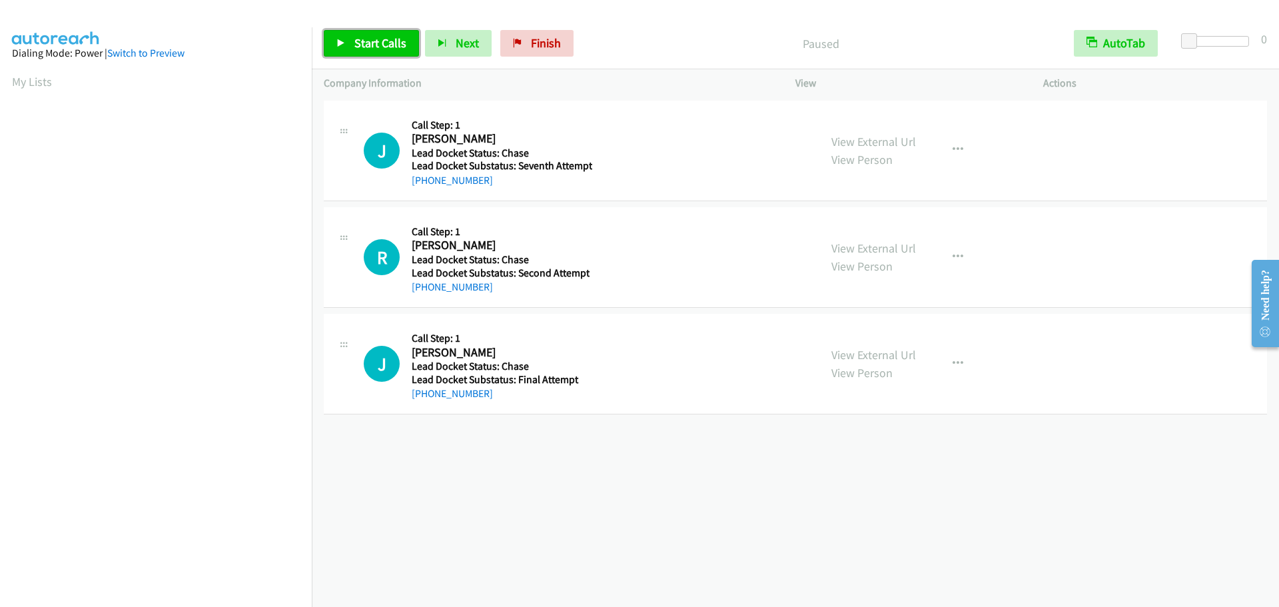
click at [356, 37] on span "Start Calls" at bounding box center [380, 42] width 52 height 15
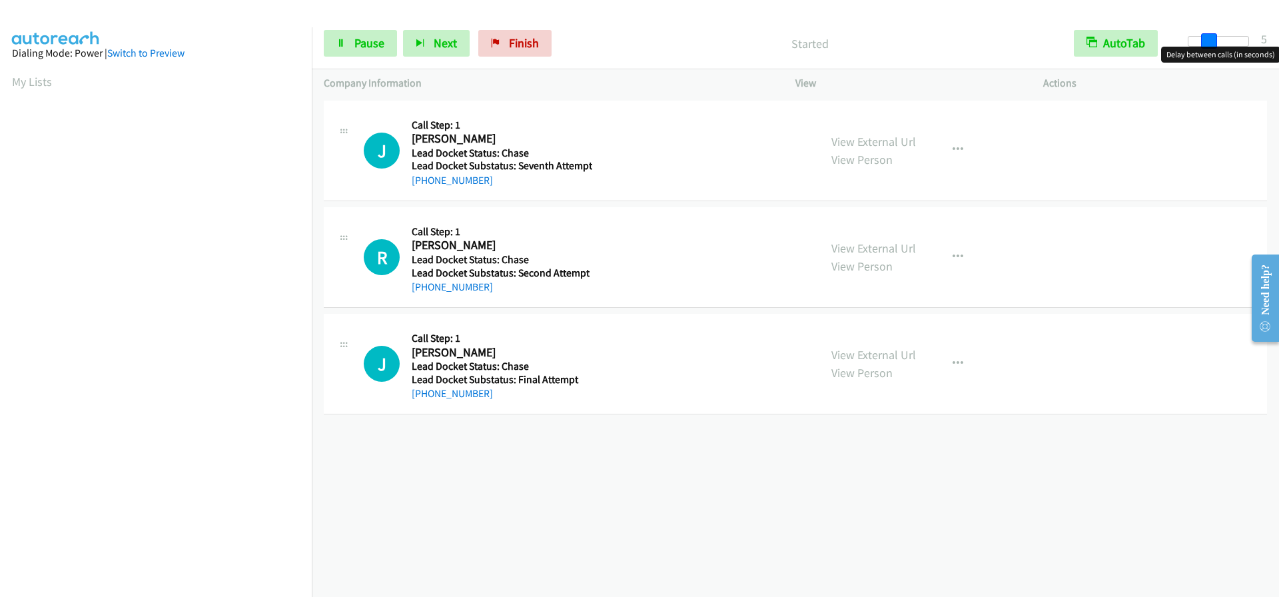
drag, startPoint x: 1190, startPoint y: 40, endPoint x: 1211, endPoint y: 44, distance: 21.0
click at [1211, 44] on span at bounding box center [1209, 41] width 16 height 16
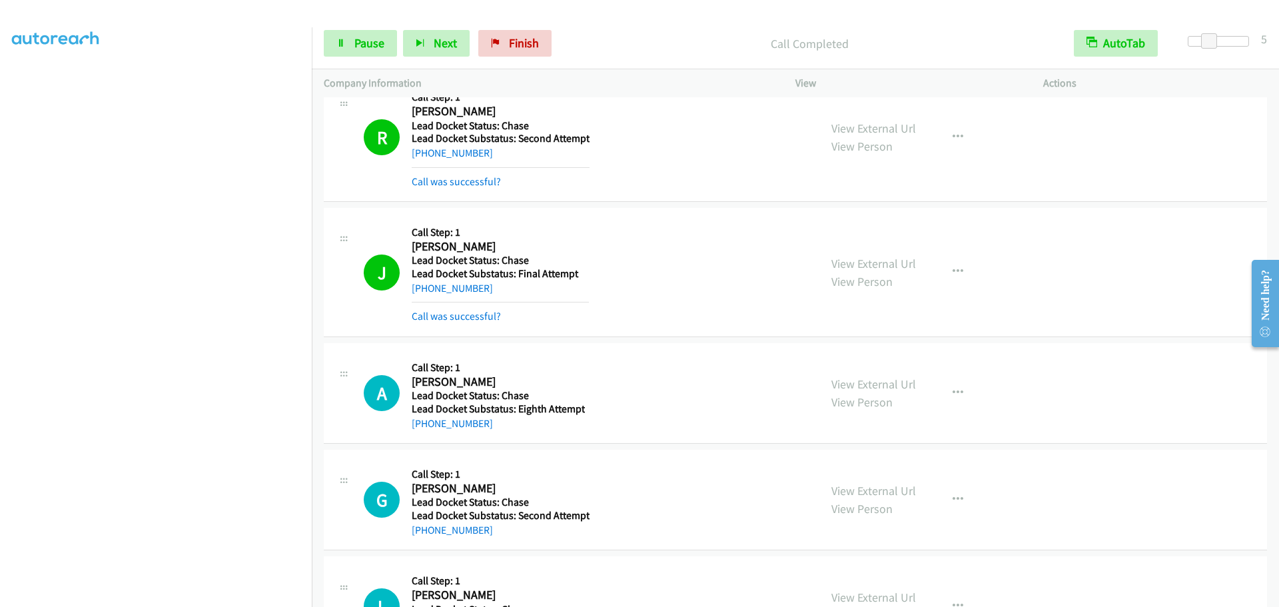
scroll to position [233, 0]
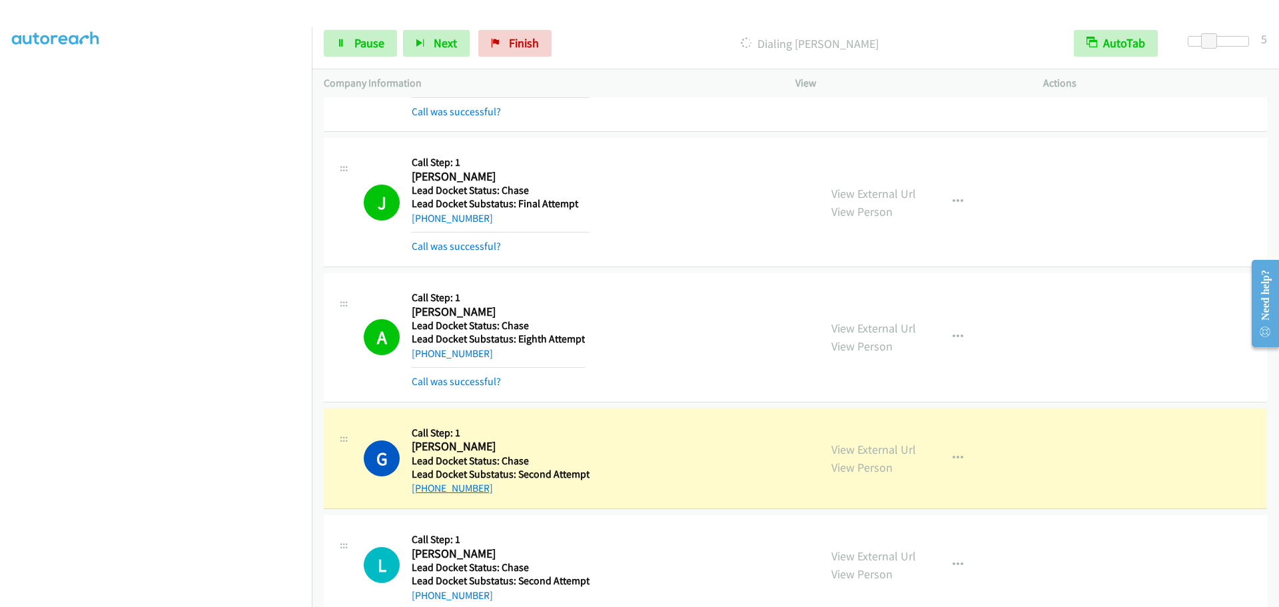
drag, startPoint x: 487, startPoint y: 491, endPoint x: 424, endPoint y: 494, distance: 62.7
click at [424, 494] on div "[PHONE_NUMBER]" at bounding box center [501, 488] width 178 height 16
copy link "[PHONE_NUMBER]"
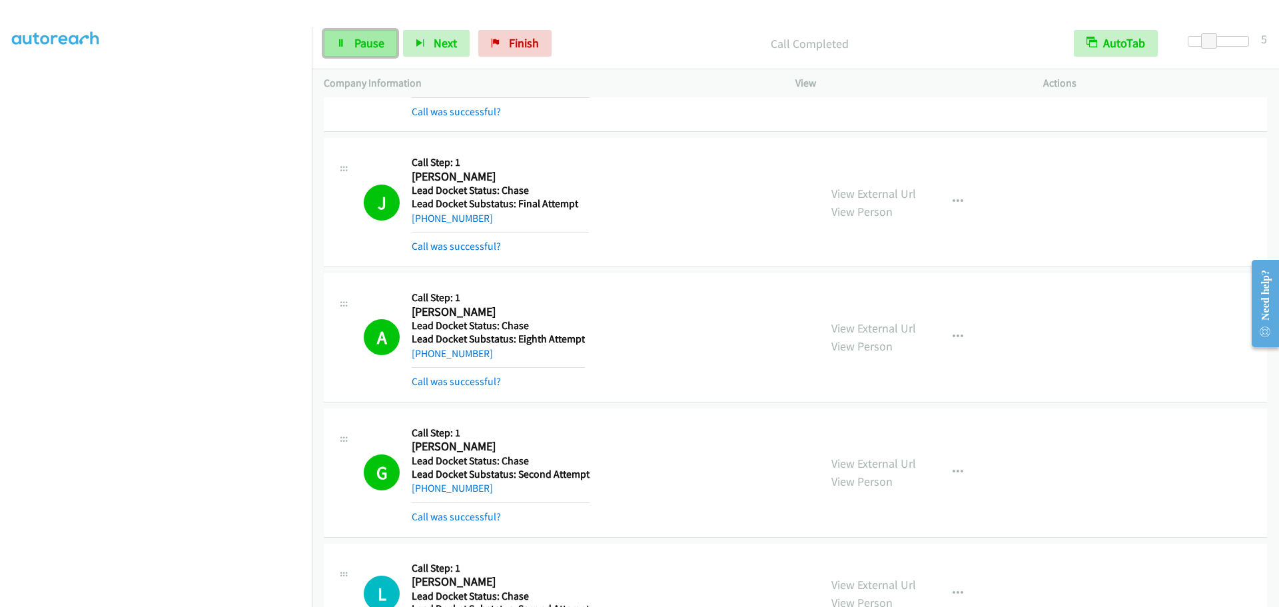
click at [341, 48] on link "Pause" at bounding box center [360, 43] width 73 height 27
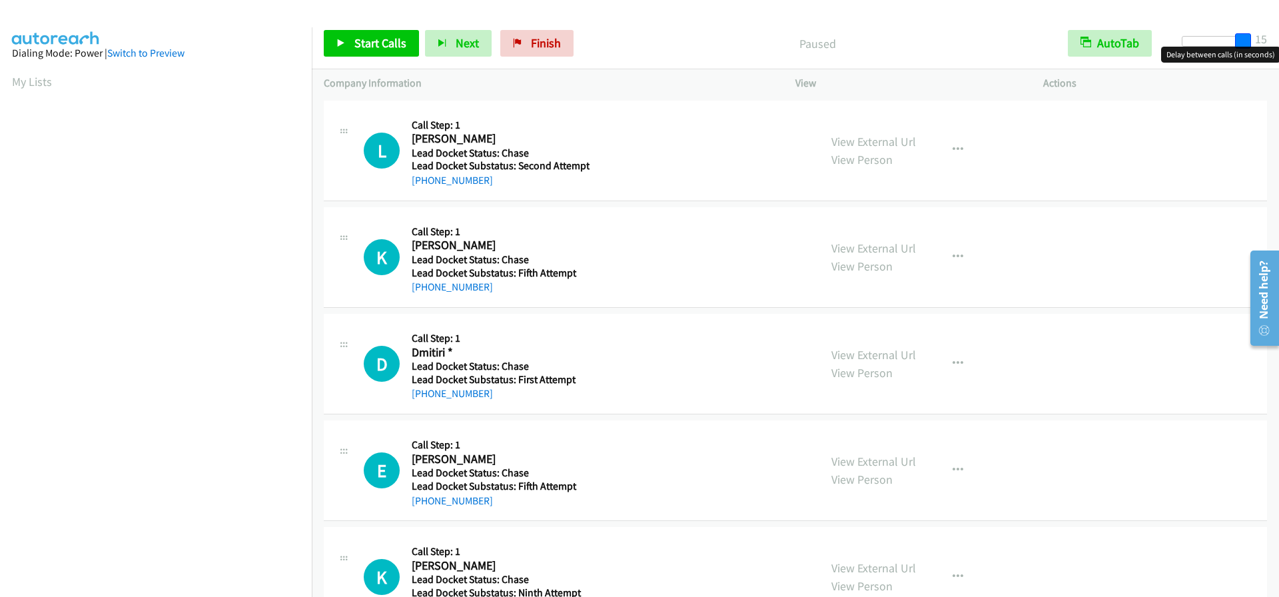
drag, startPoint x: 1196, startPoint y: 40, endPoint x: 1278, endPoint y: 50, distance: 83.2
click at [1278, 50] on body "Start Calls Pause Next Finish Paused AutoTab AutoTab 15 Company Information Inf…" at bounding box center [639, 31] width 1279 height 63
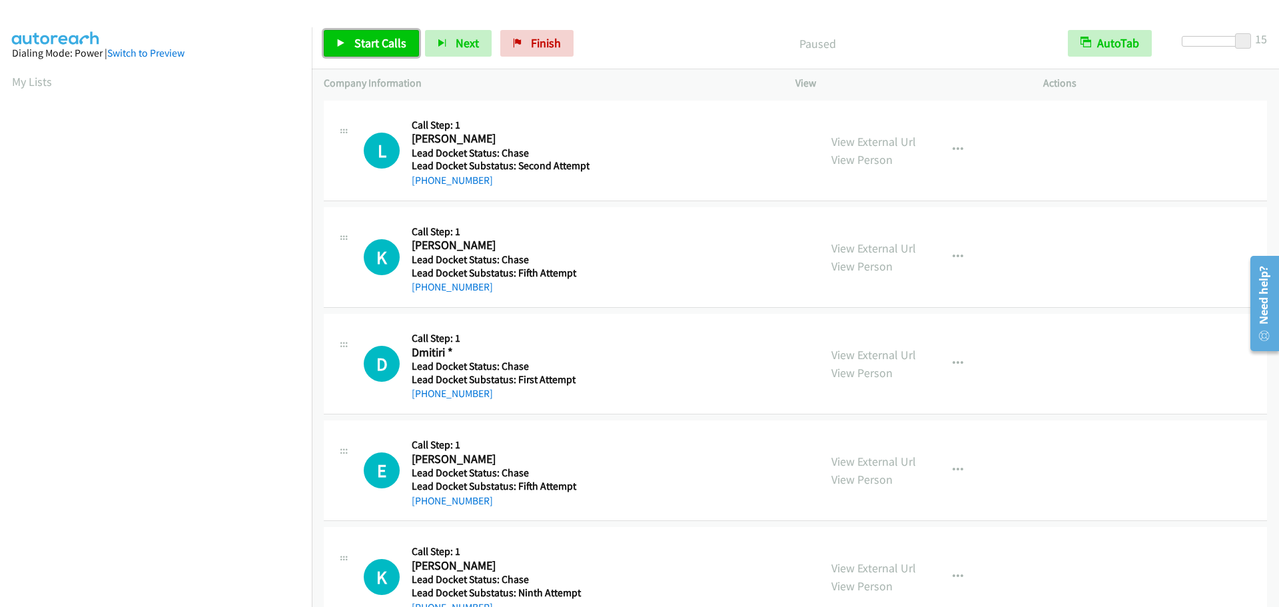
click at [389, 43] on span "Start Calls" at bounding box center [380, 42] width 52 height 15
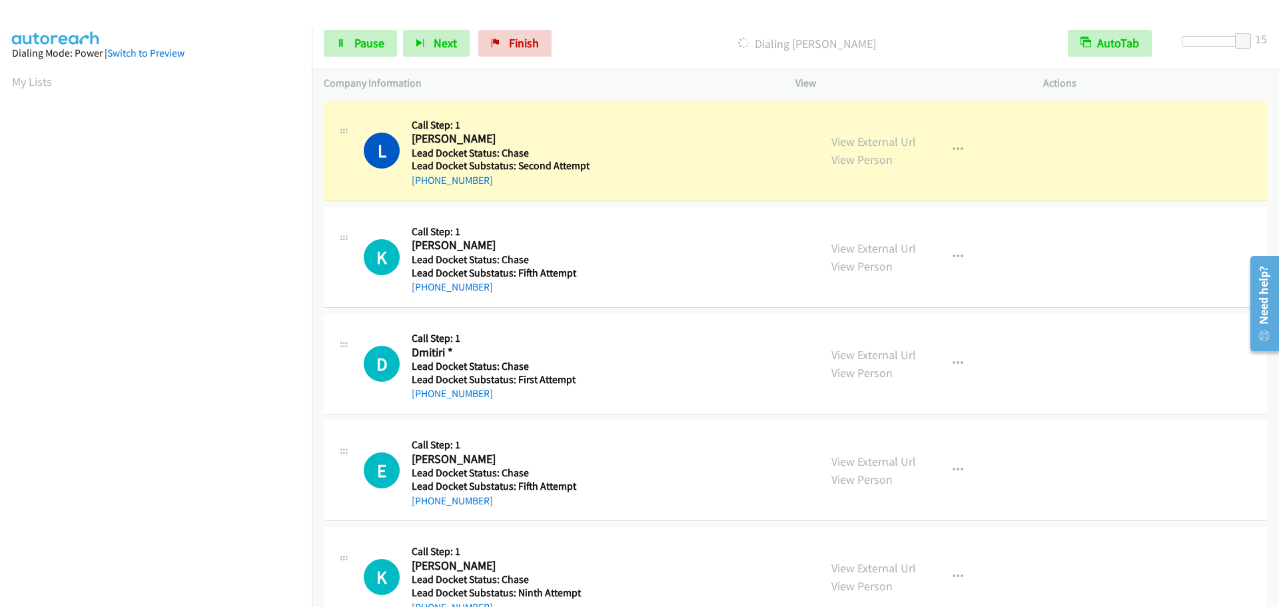
scroll to position [141, 0]
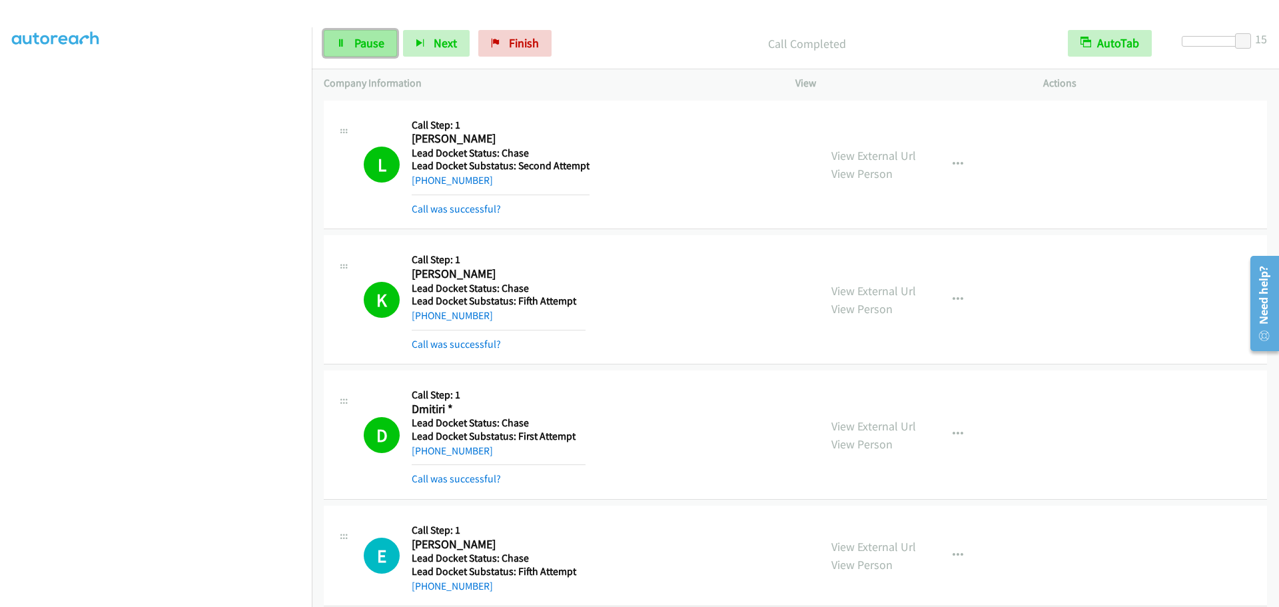
click at [339, 46] on icon at bounding box center [340, 43] width 9 height 9
click at [360, 51] on link "Start Calls" at bounding box center [371, 43] width 95 height 27
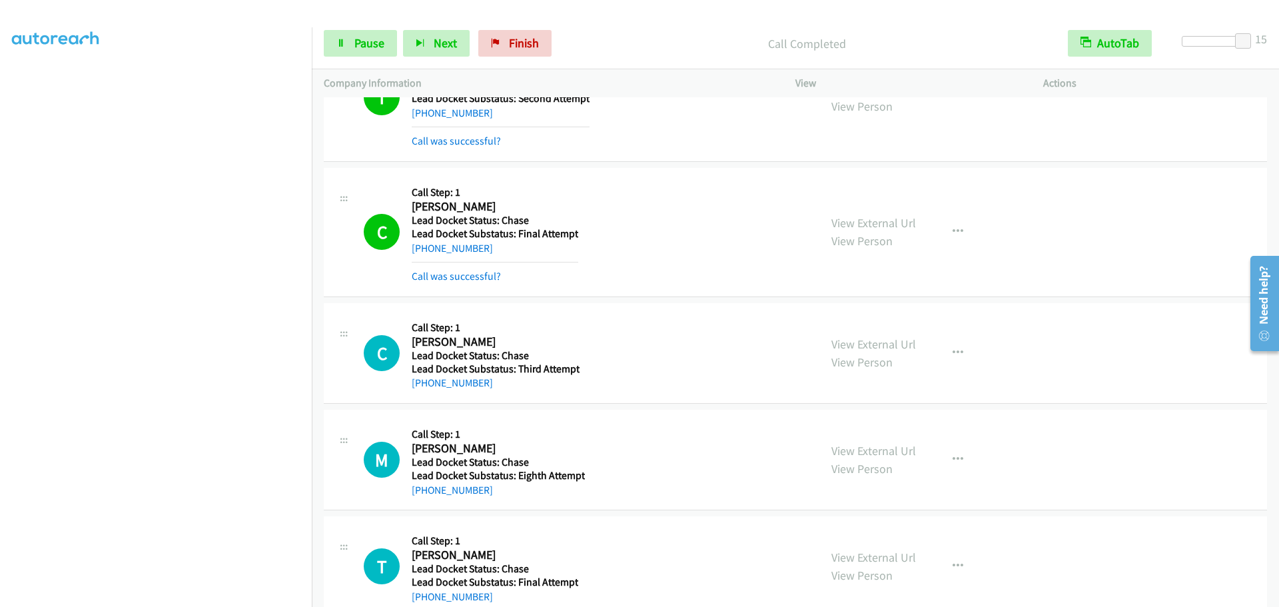
scroll to position [1320, 0]
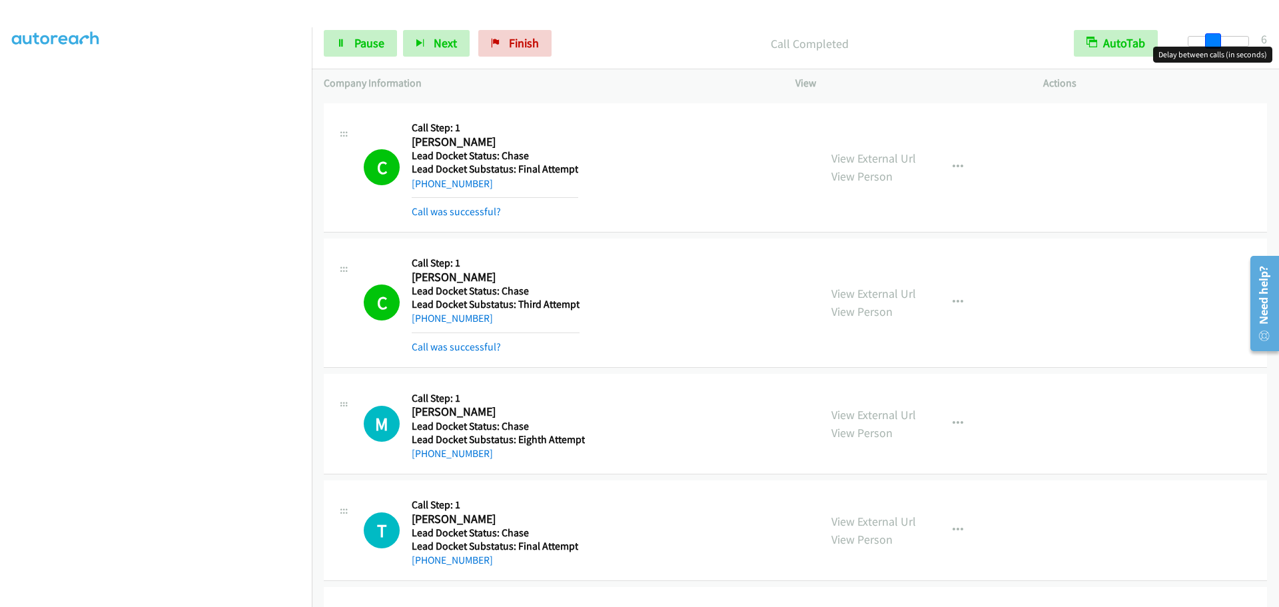
drag, startPoint x: 1240, startPoint y: 38, endPoint x: 1202, endPoint y: 61, distance: 44.6
click at [1202, 61] on body "Start Calls Pause Next Finish Call Completed AutoTab AutoTab 6 Company Informat…" at bounding box center [639, 31] width 1279 height 63
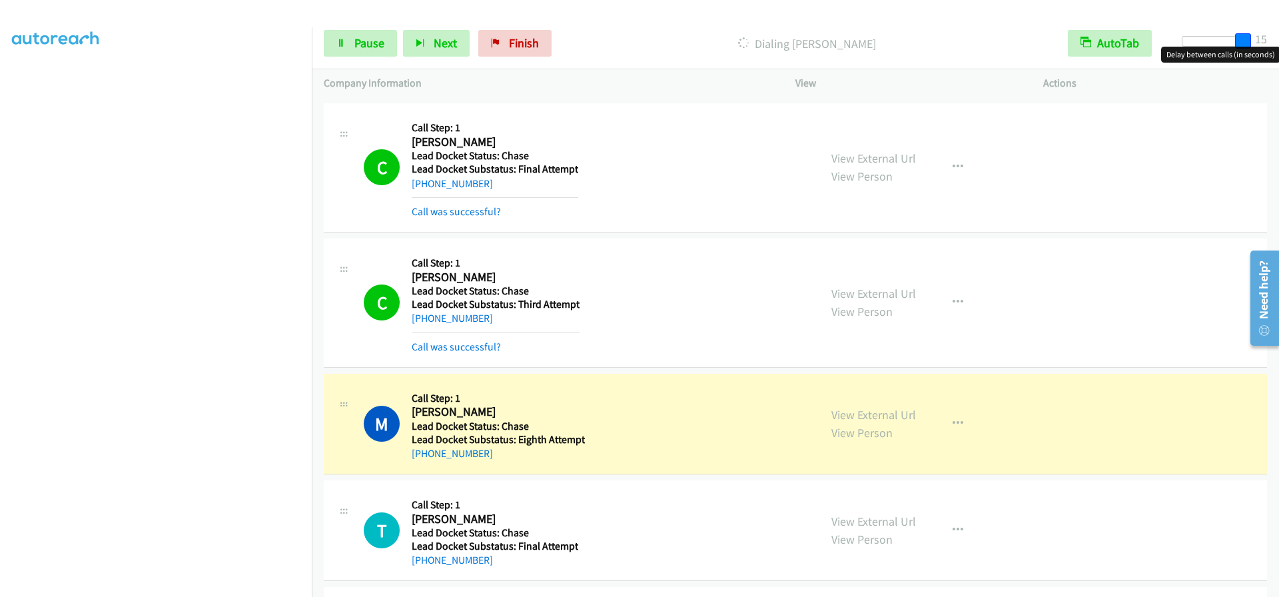
drag, startPoint x: 1219, startPoint y: 41, endPoint x: 1278, endPoint y: 40, distance: 60.0
click at [1278, 40] on div "Start Calls Pause Next Finish Dialing Michael Cash AutoTab AutoTab 15" at bounding box center [795, 43] width 967 height 51
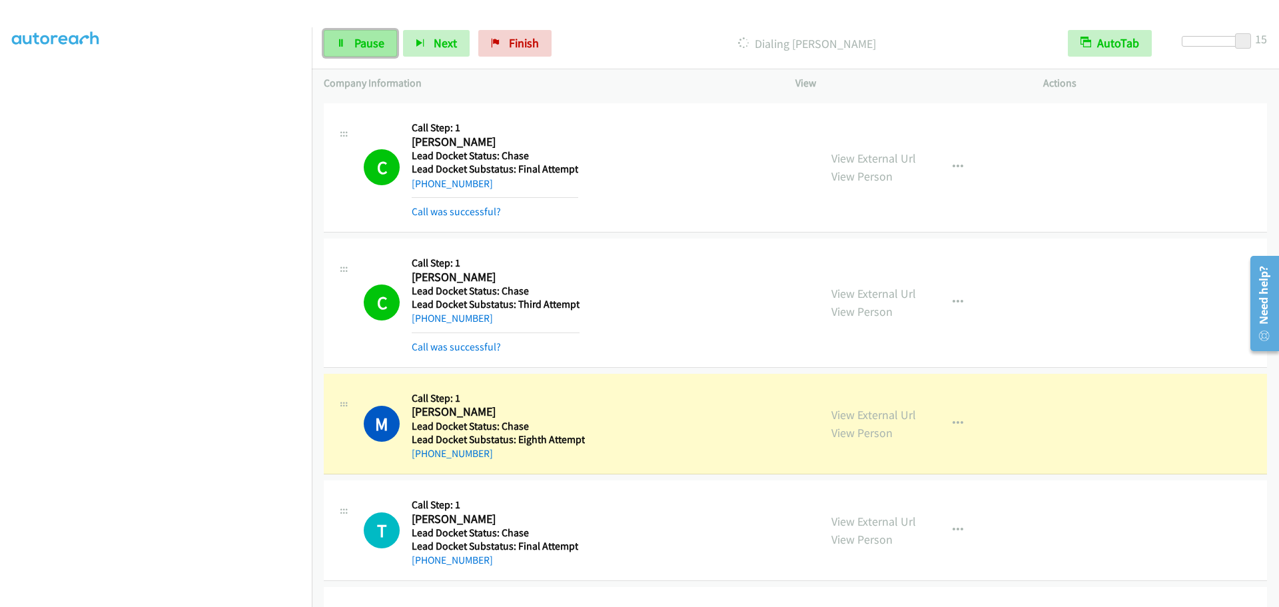
click at [372, 43] on span "Pause" at bounding box center [369, 42] width 30 height 15
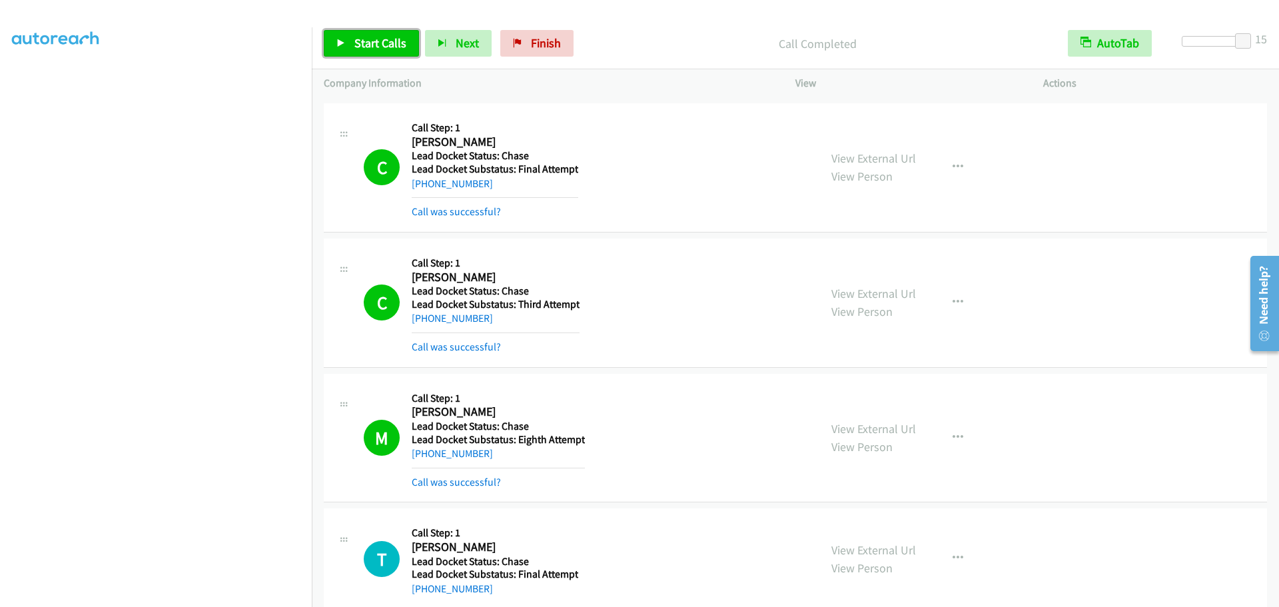
click at [376, 47] on span "Start Calls" at bounding box center [380, 42] width 52 height 15
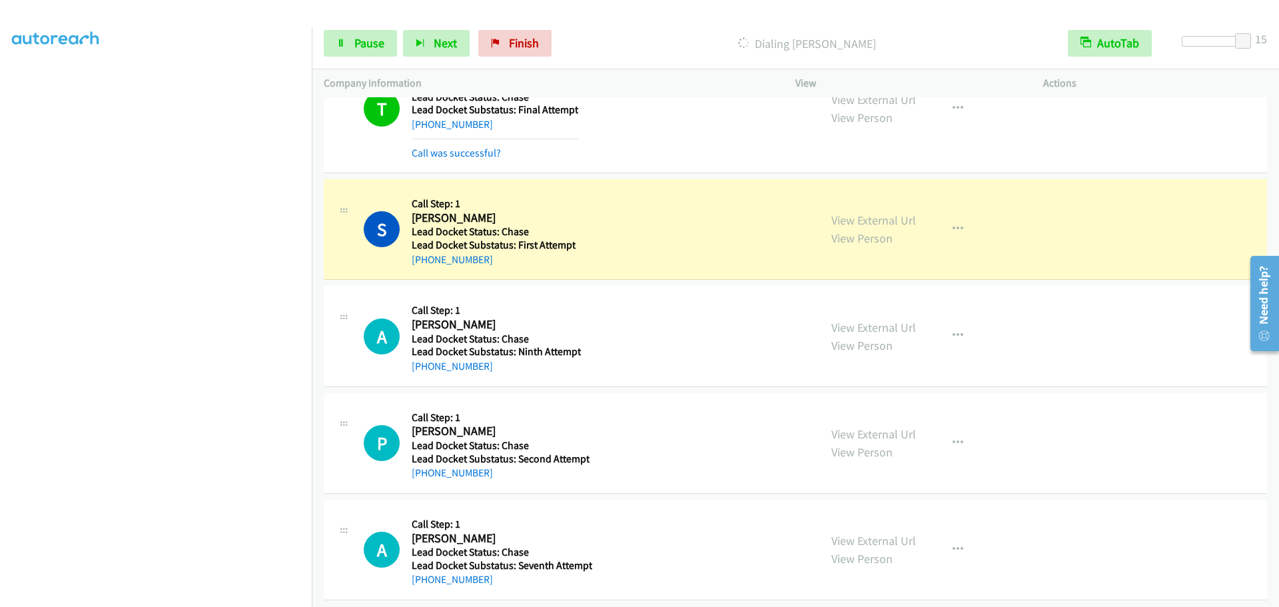
scroll to position [1797, 0]
